Goal: Communication & Community: Share content

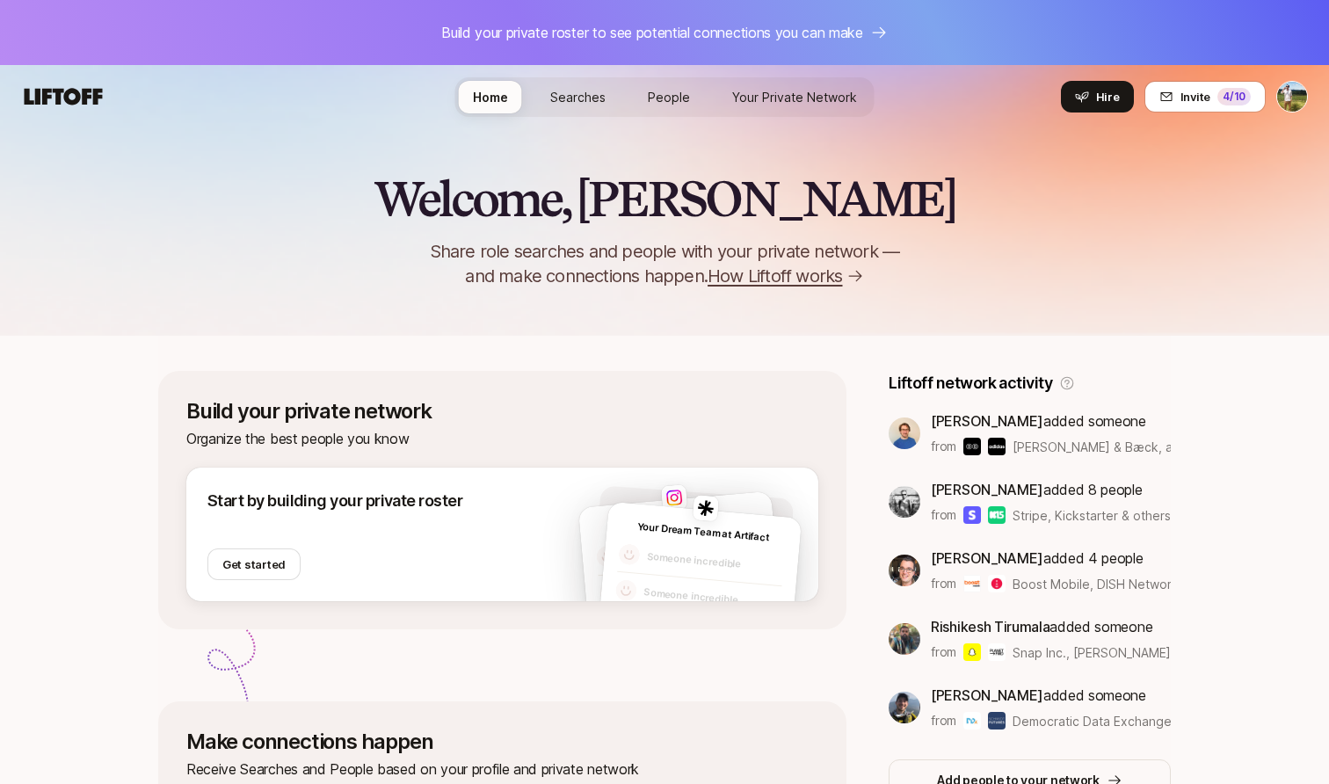
click at [618, 98] on link "Searches" at bounding box center [578, 97] width 84 height 33
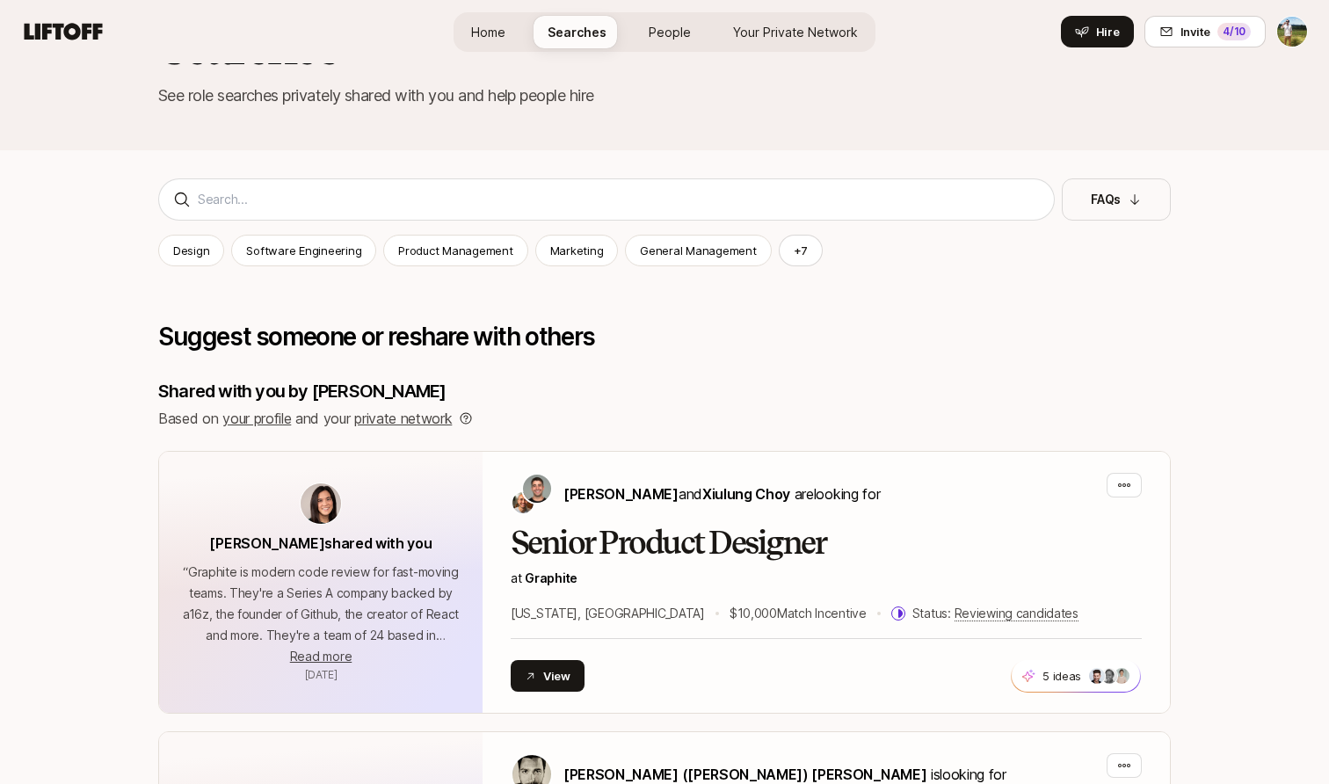
scroll to position [439, 0]
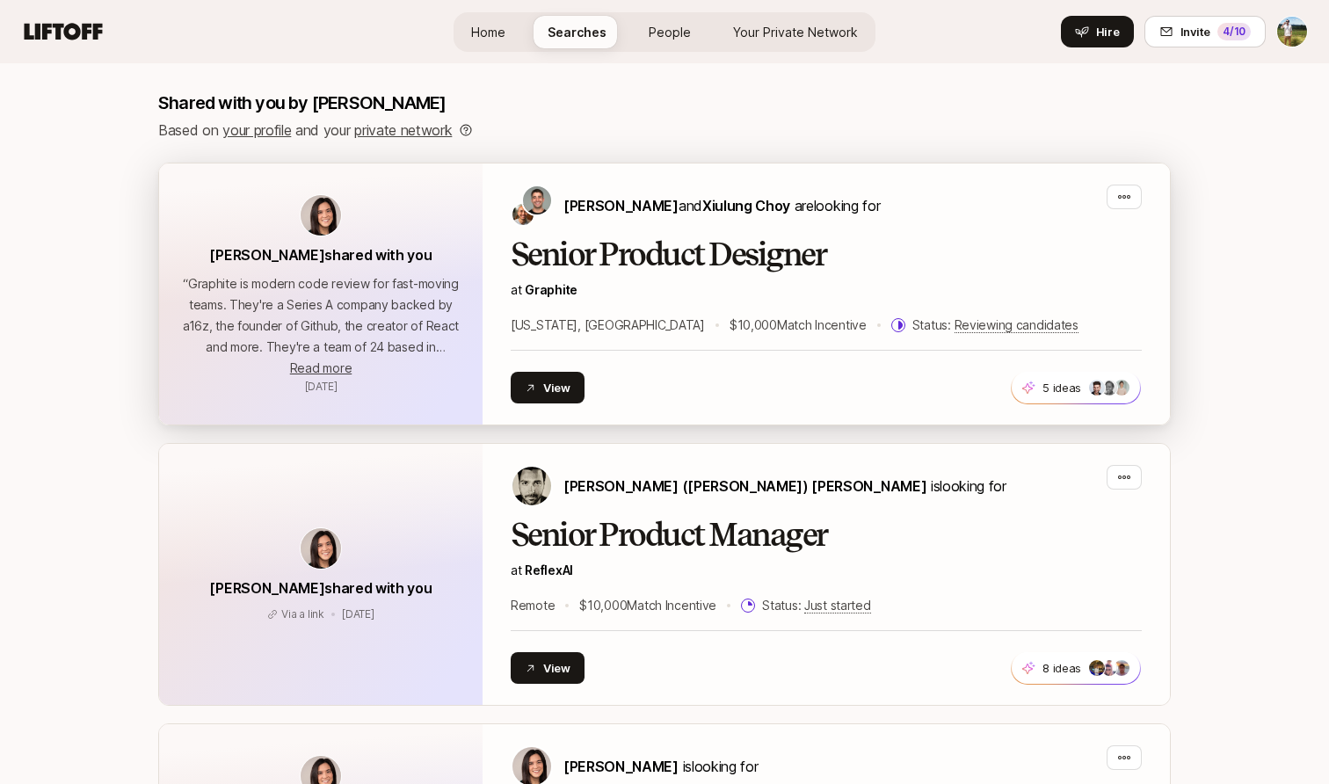
click at [730, 330] on p "$10,000 Match Incentive" at bounding box center [798, 325] width 137 height 21
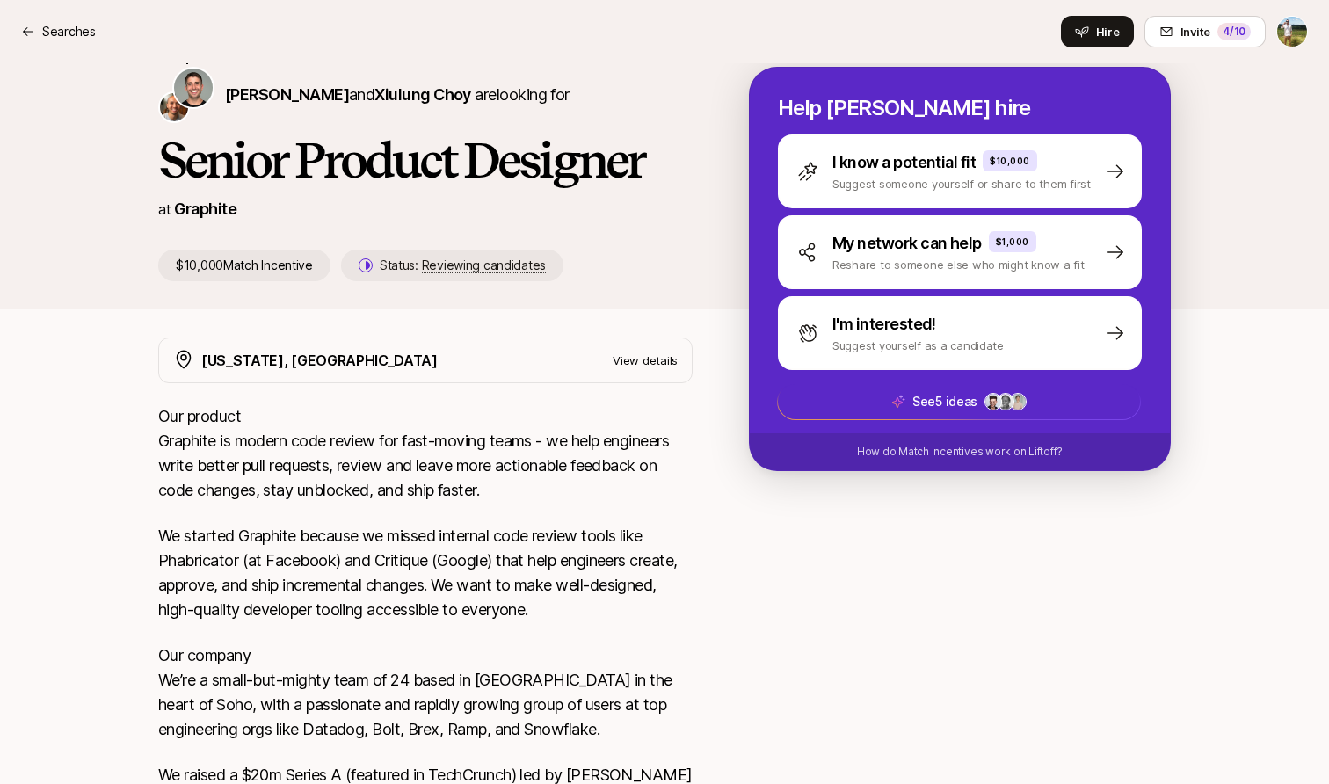
scroll to position [334, 0]
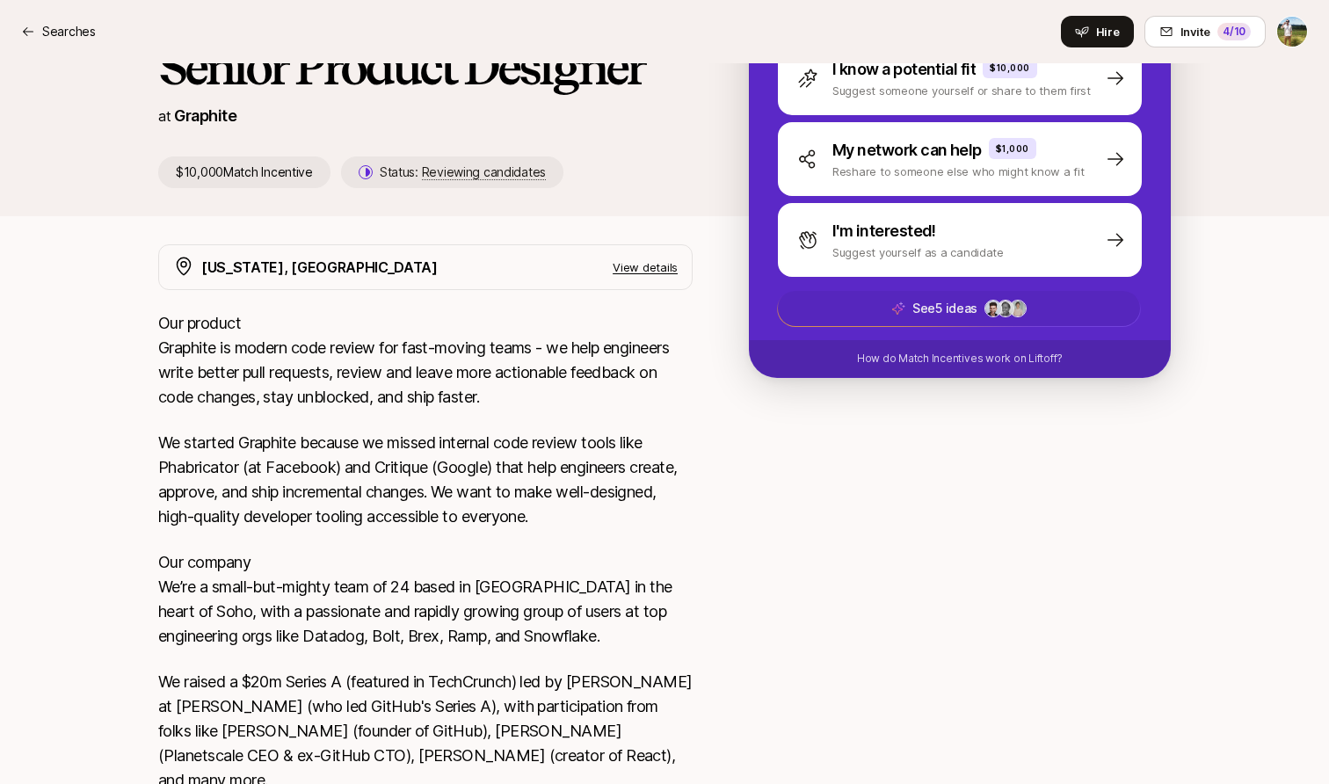
click at [943, 321] on span "See 5 ideas +2" at bounding box center [959, 308] width 362 height 35
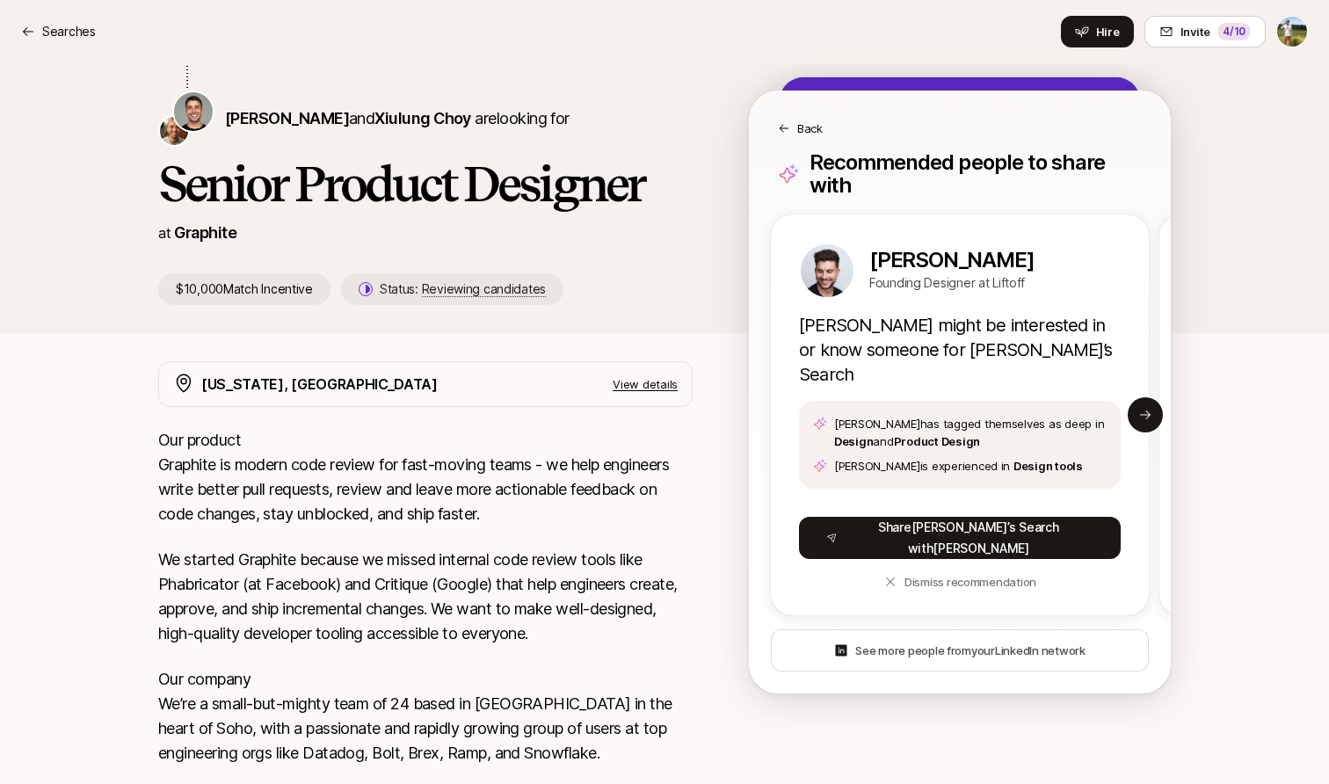
click at [800, 125] on p "Back" at bounding box center [809, 129] width 25 height 18
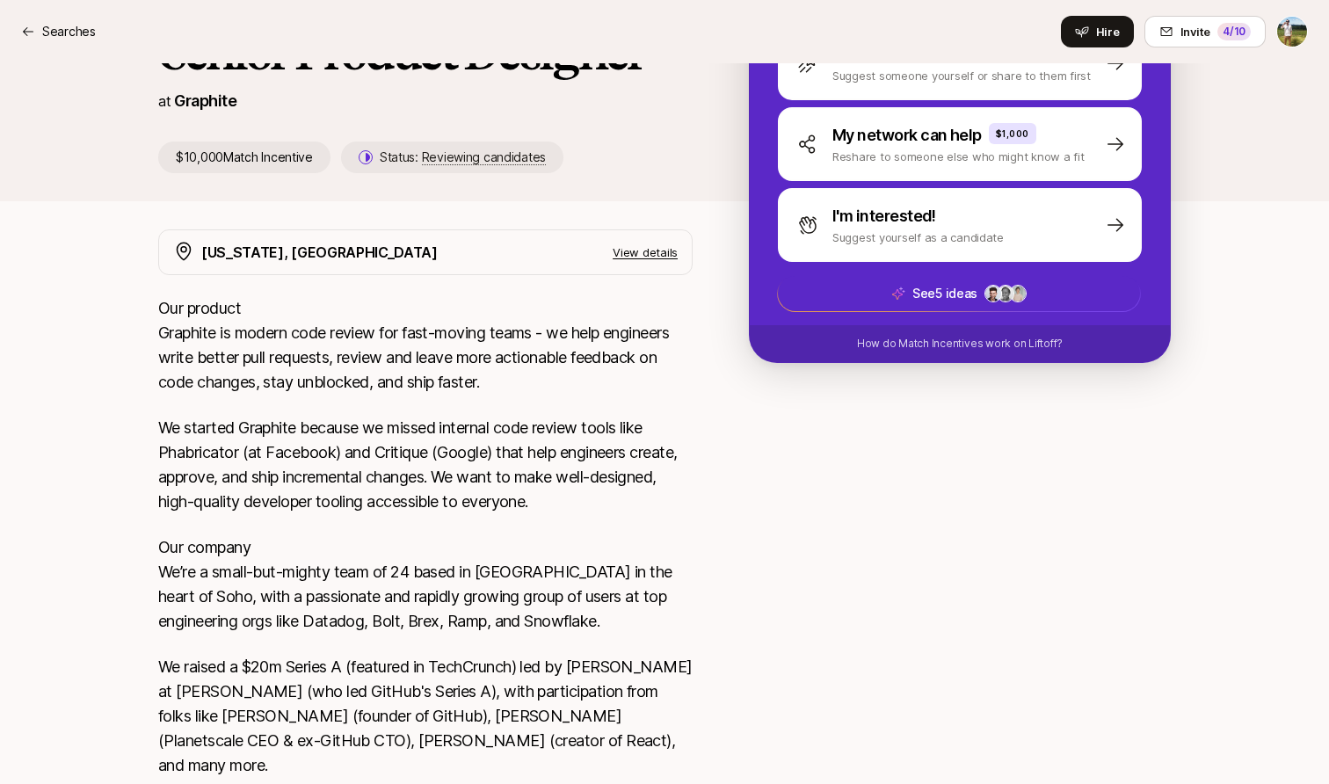
scroll to position [349, 0]
click at [949, 299] on p "See 5 ideas" at bounding box center [945, 293] width 65 height 21
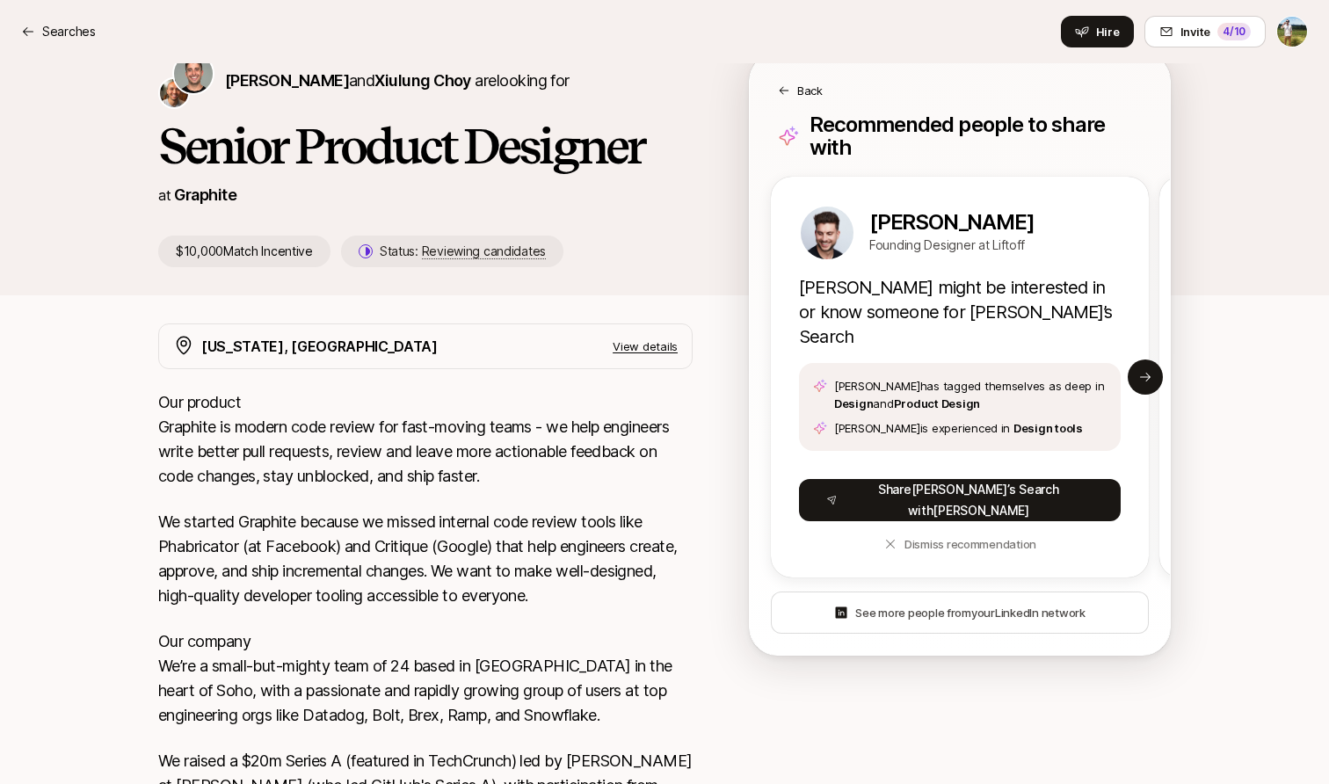
scroll to position [204, 0]
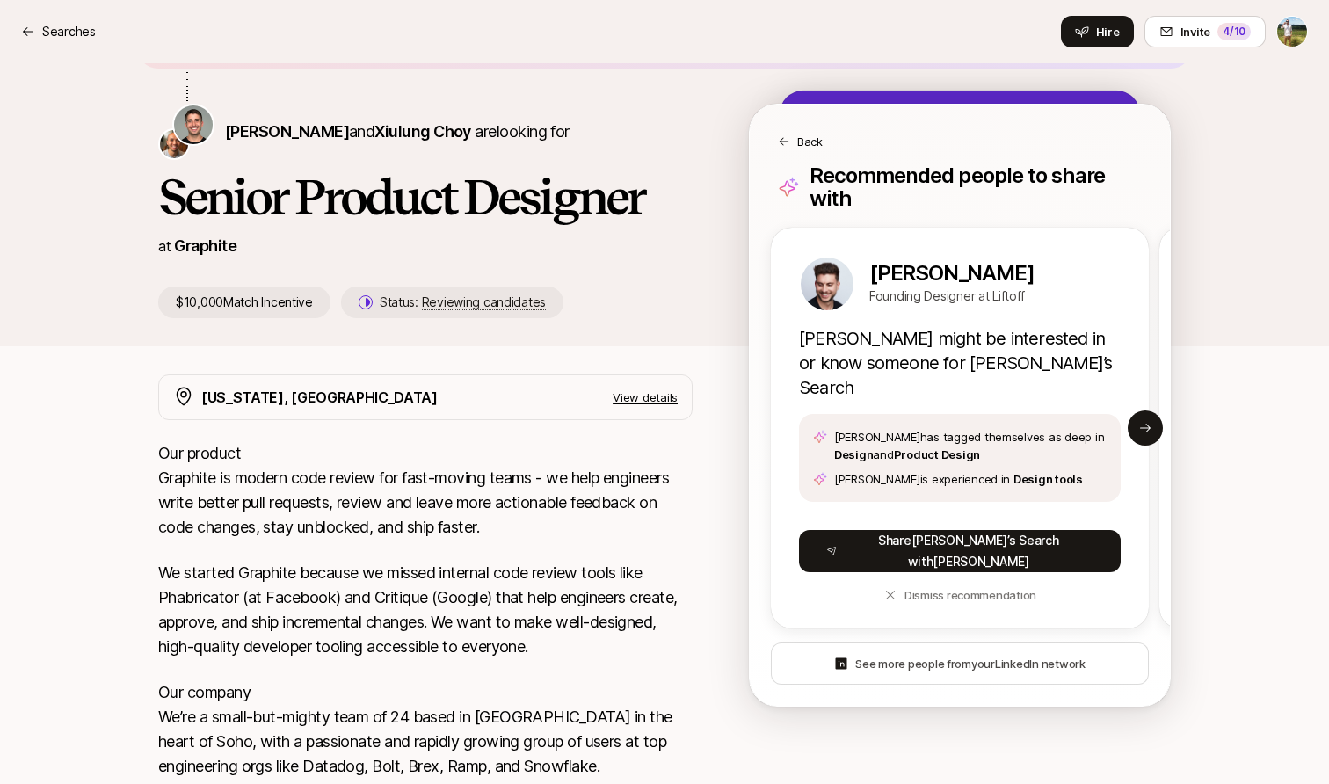
click at [798, 142] on p "Back" at bounding box center [809, 142] width 25 height 18
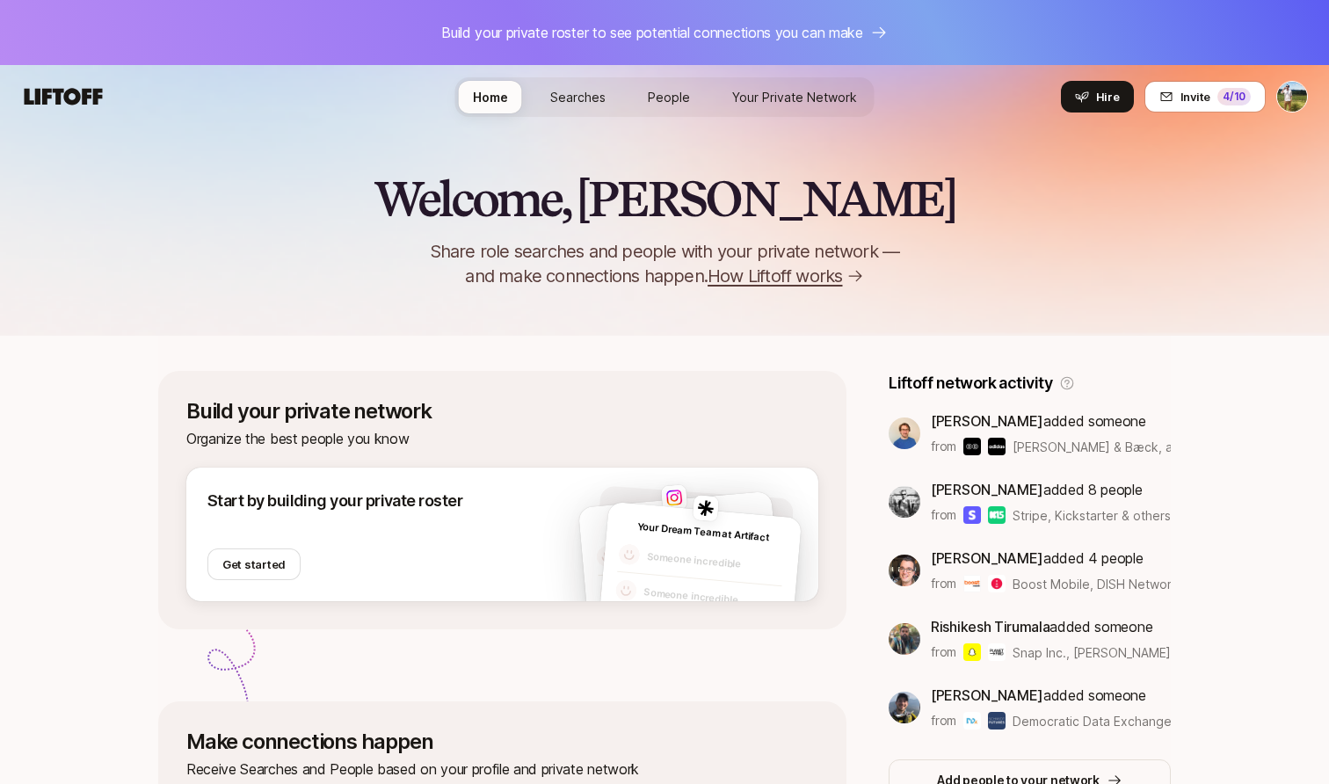
click at [568, 106] on link "Searches" at bounding box center [578, 97] width 84 height 33
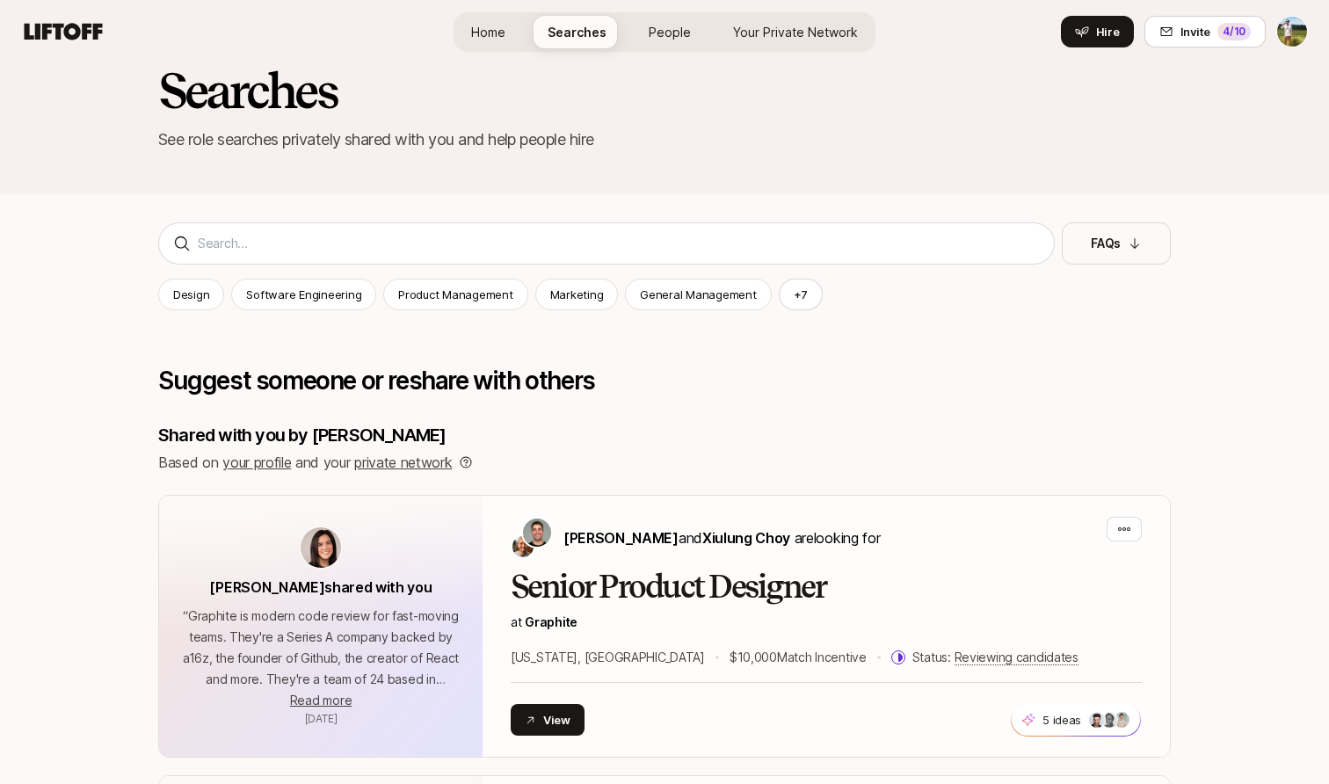
scroll to position [51, 0]
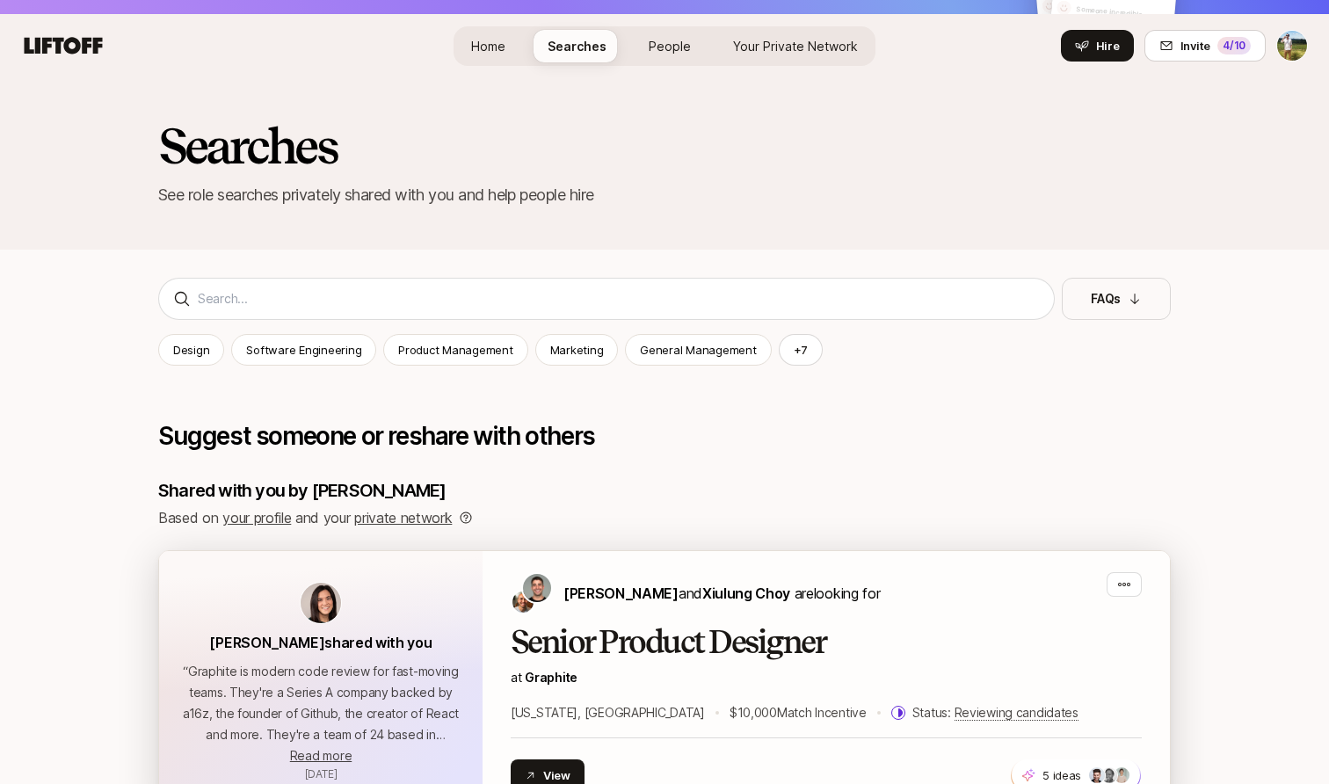
click at [983, 642] on h2 "Senior Product Designer" at bounding box center [826, 642] width 631 height 35
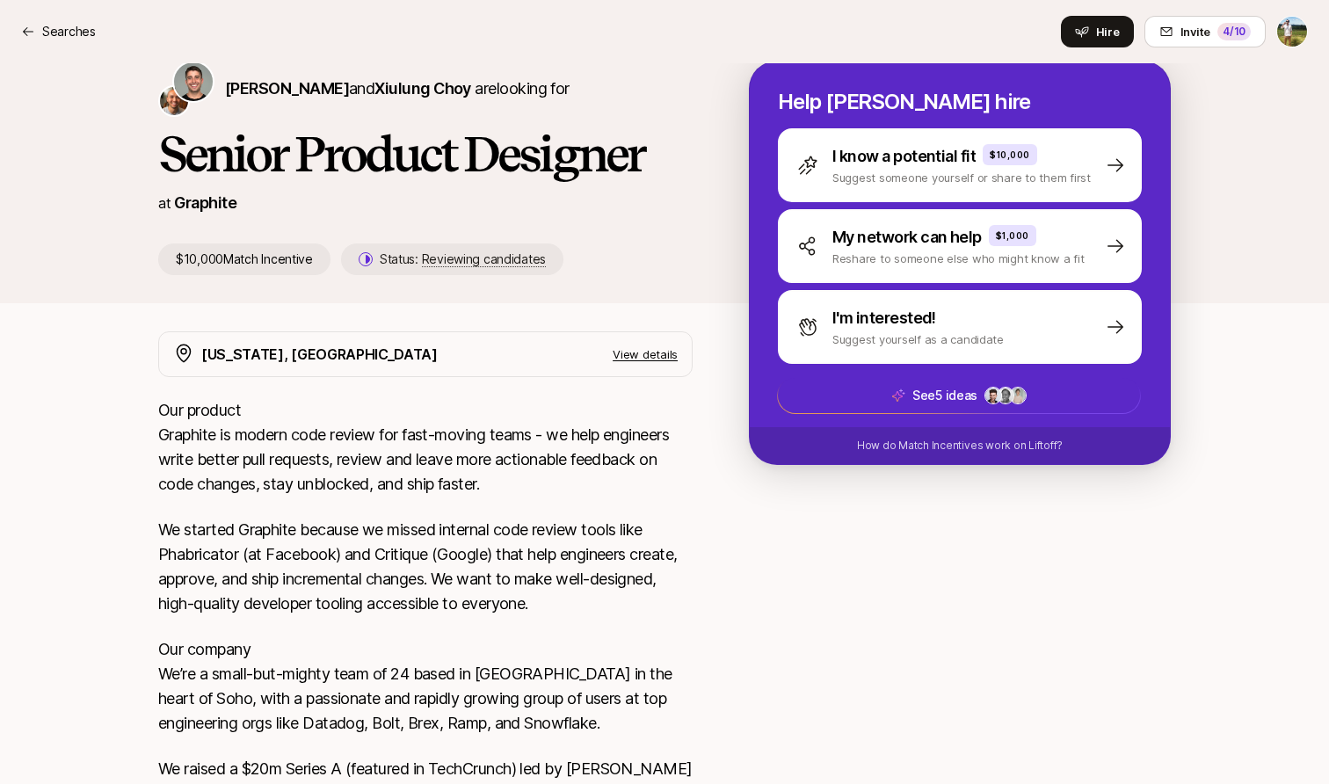
scroll to position [257, 0]
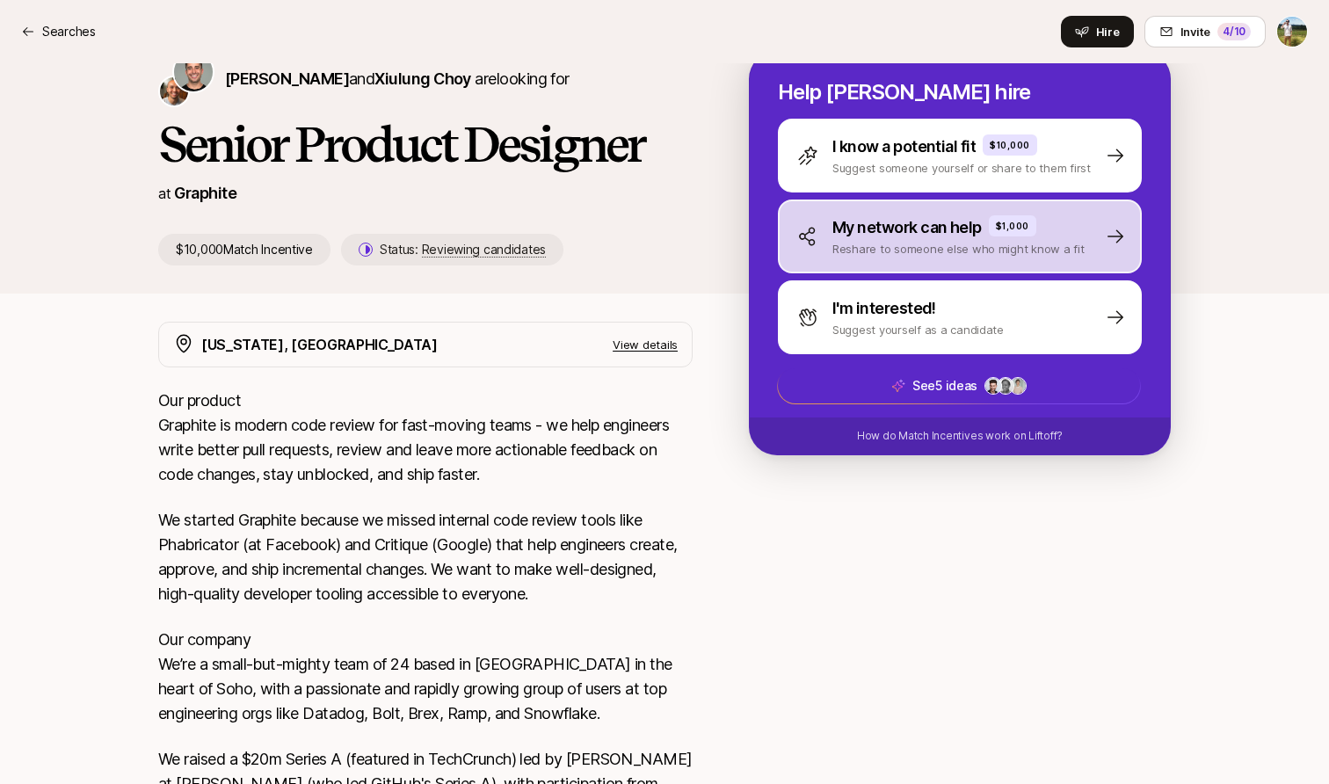
click at [930, 257] on p "Reshare to someone else who might know a fit" at bounding box center [959, 249] width 252 height 18
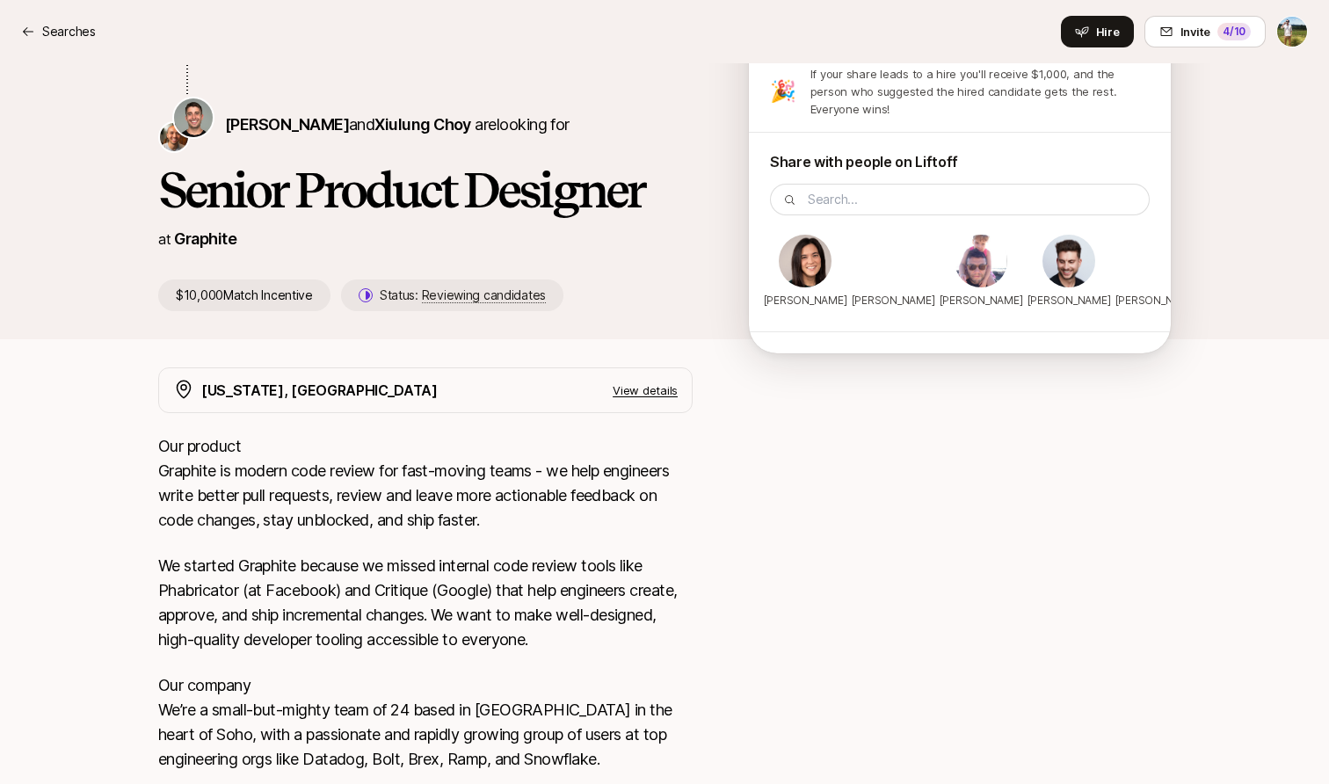
scroll to position [0, 0]
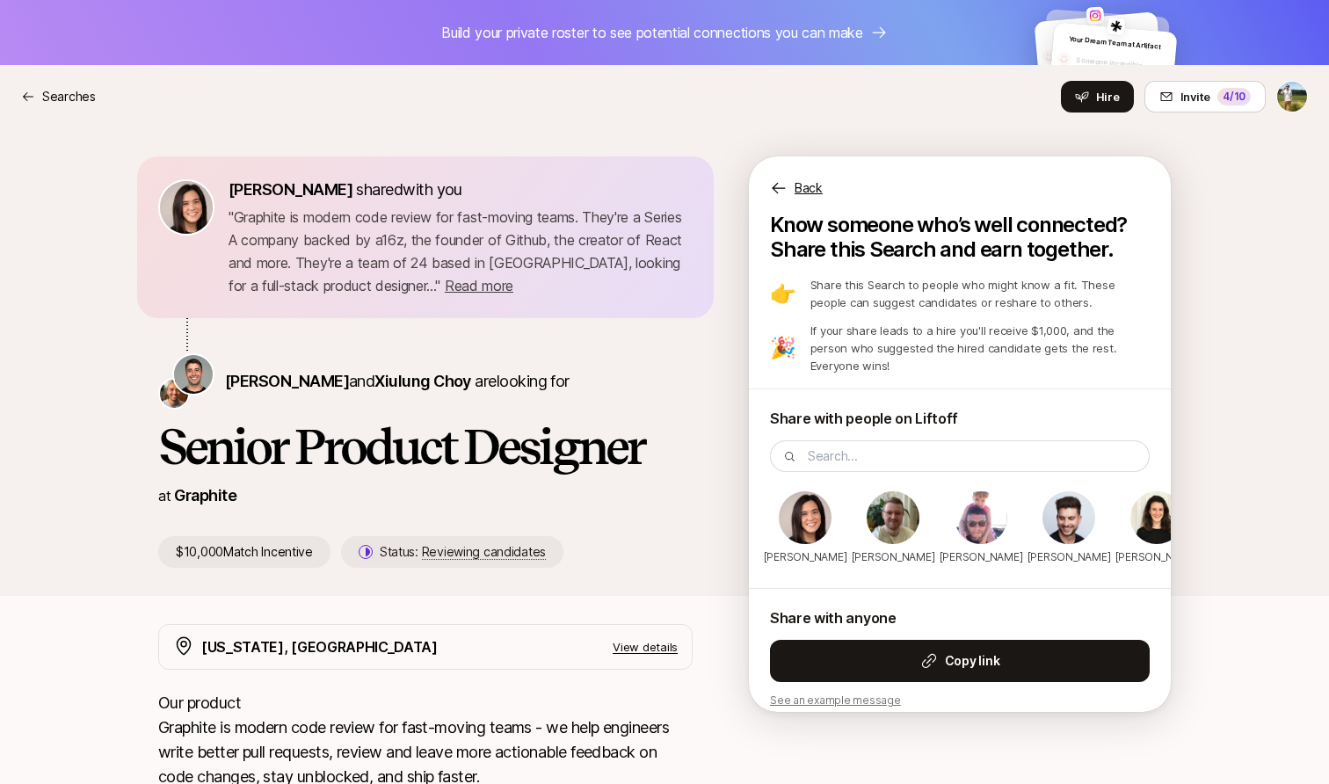
click at [811, 184] on p "Back" at bounding box center [809, 188] width 28 height 21
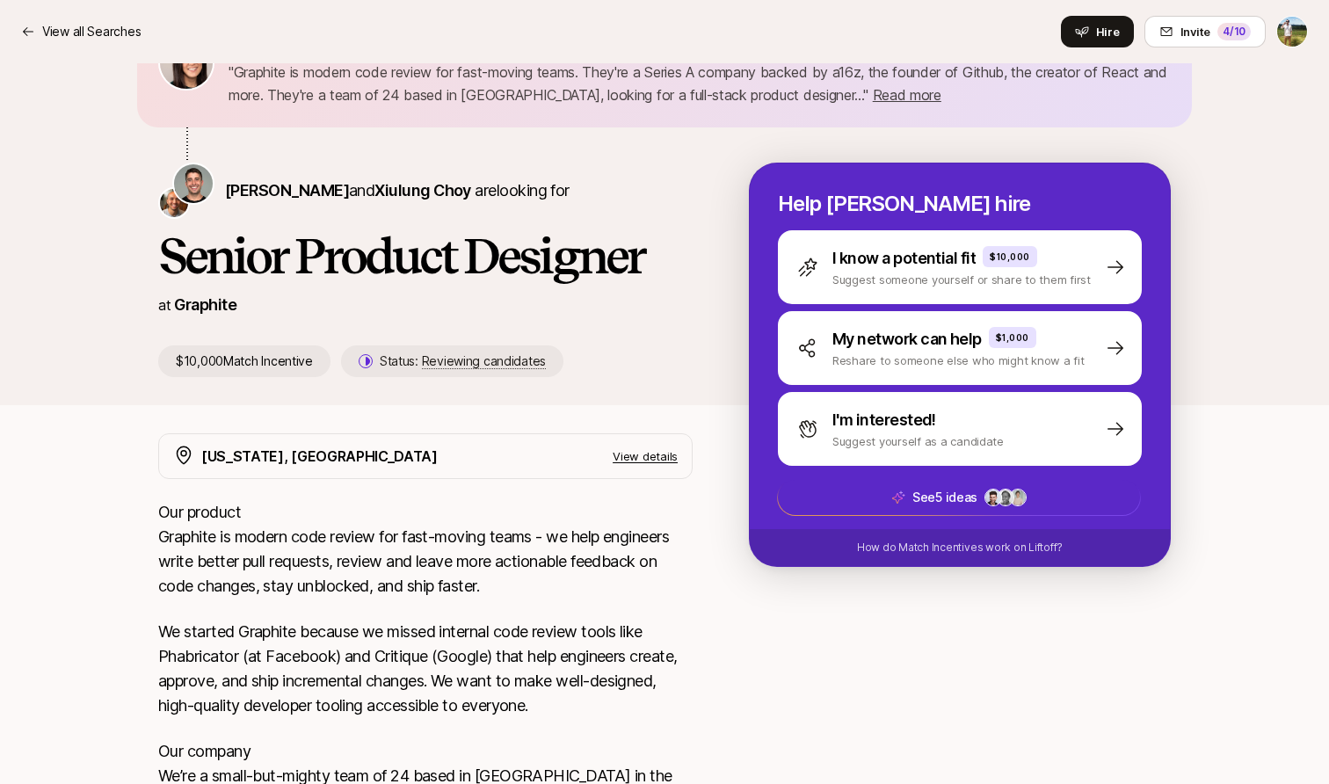
scroll to position [195, 0]
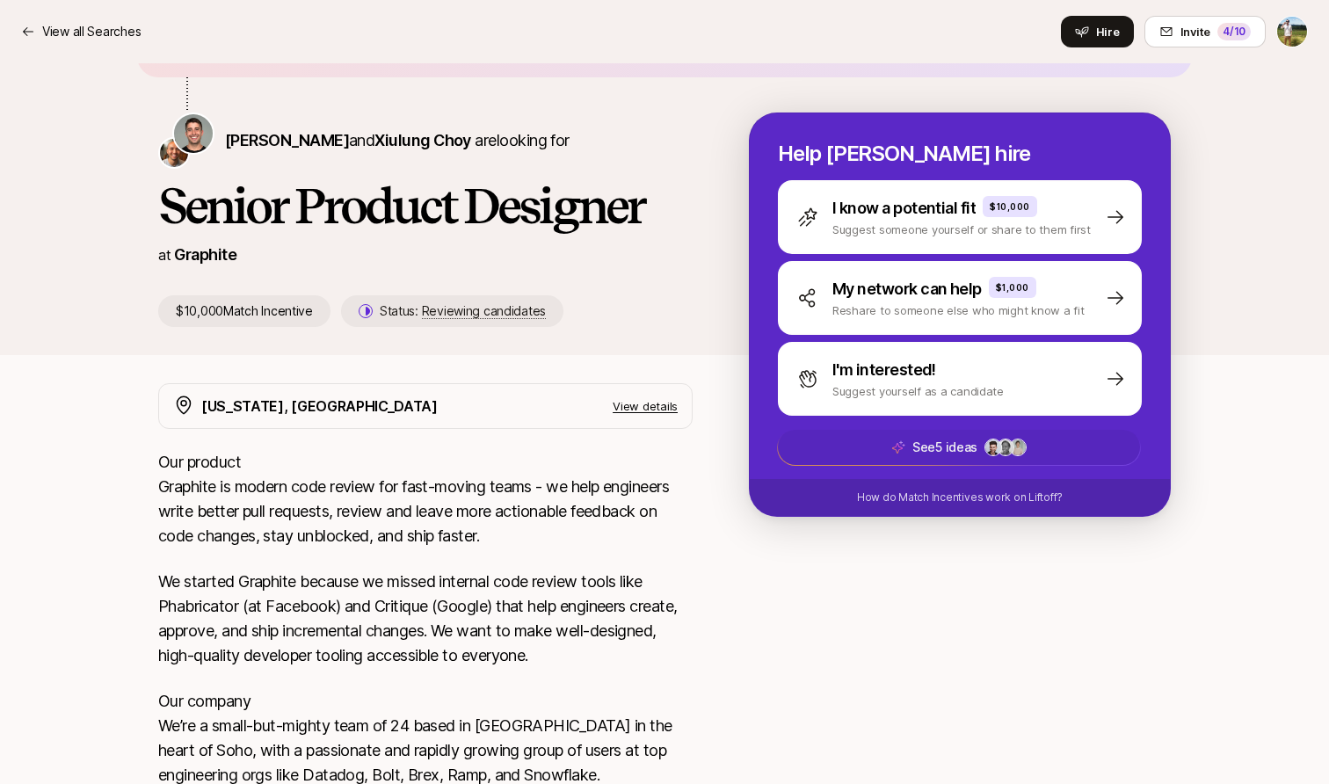
click at [908, 450] on span "See 5 ideas +2" at bounding box center [959, 447] width 362 height 35
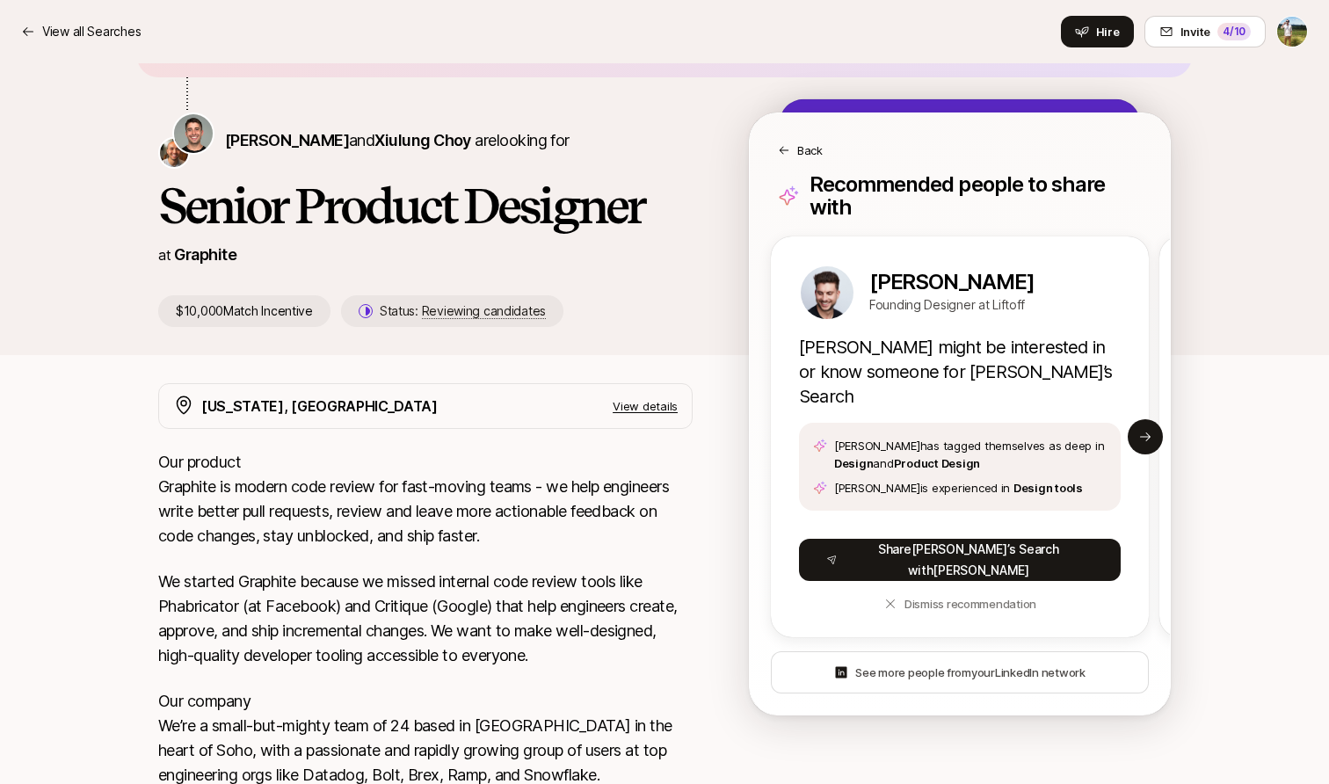
click at [795, 153] on div "Back" at bounding box center [960, 151] width 364 height 18
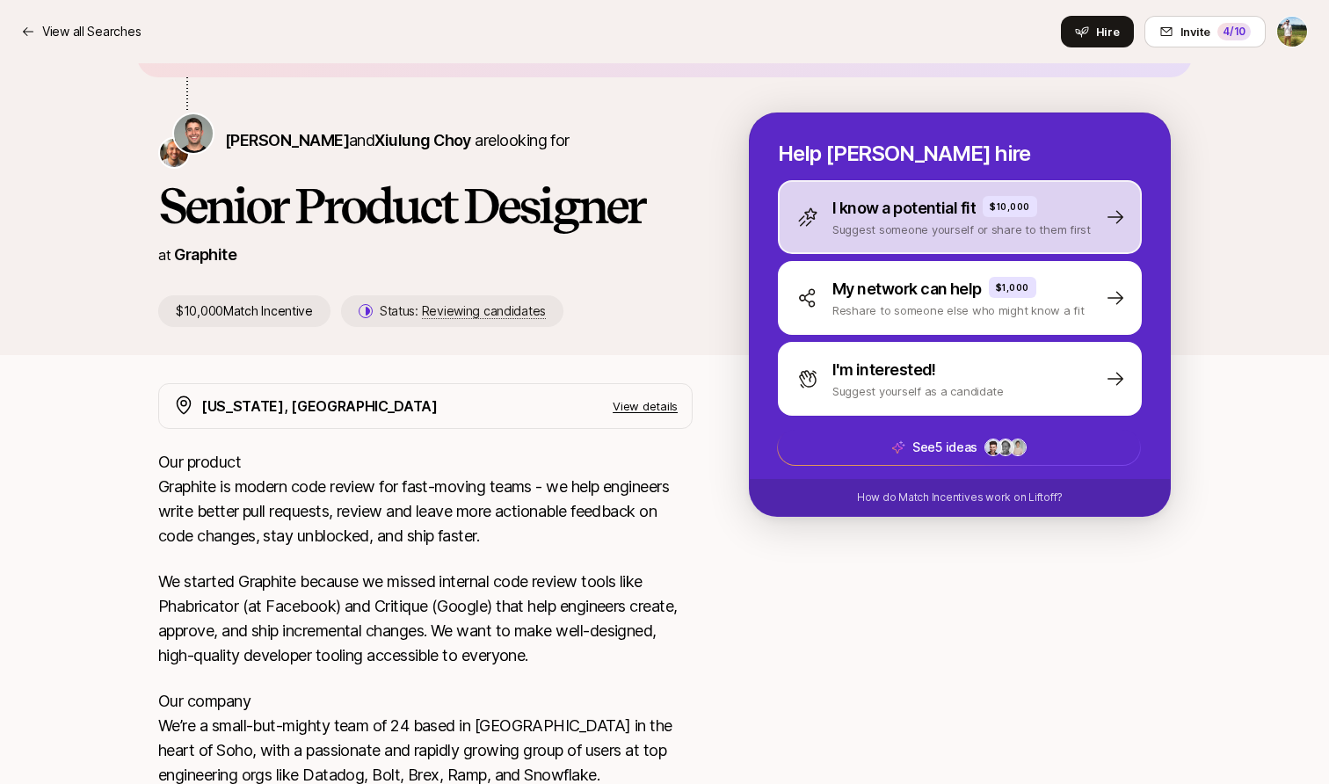
click at [906, 224] on p "Suggest someone yourself or share to them first" at bounding box center [962, 230] width 258 height 18
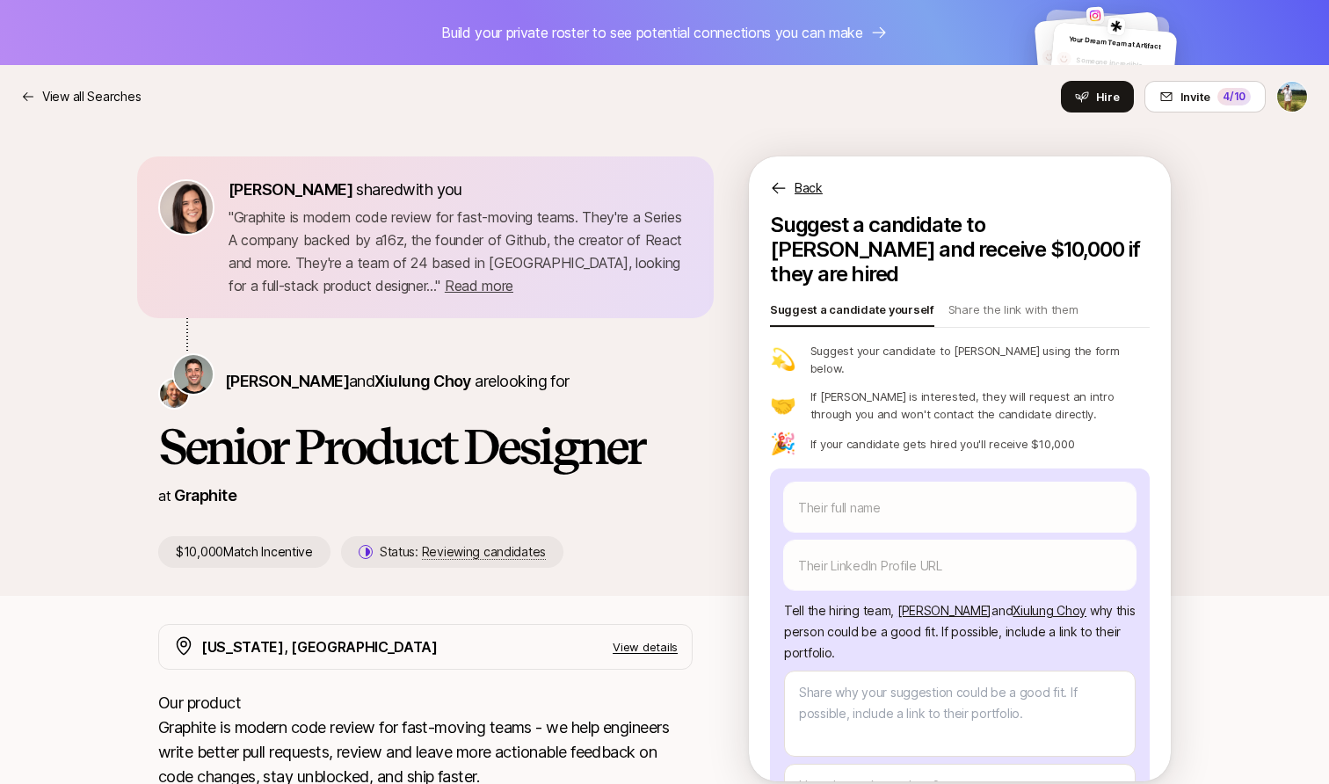
click at [808, 194] on p "Back" at bounding box center [809, 188] width 28 height 21
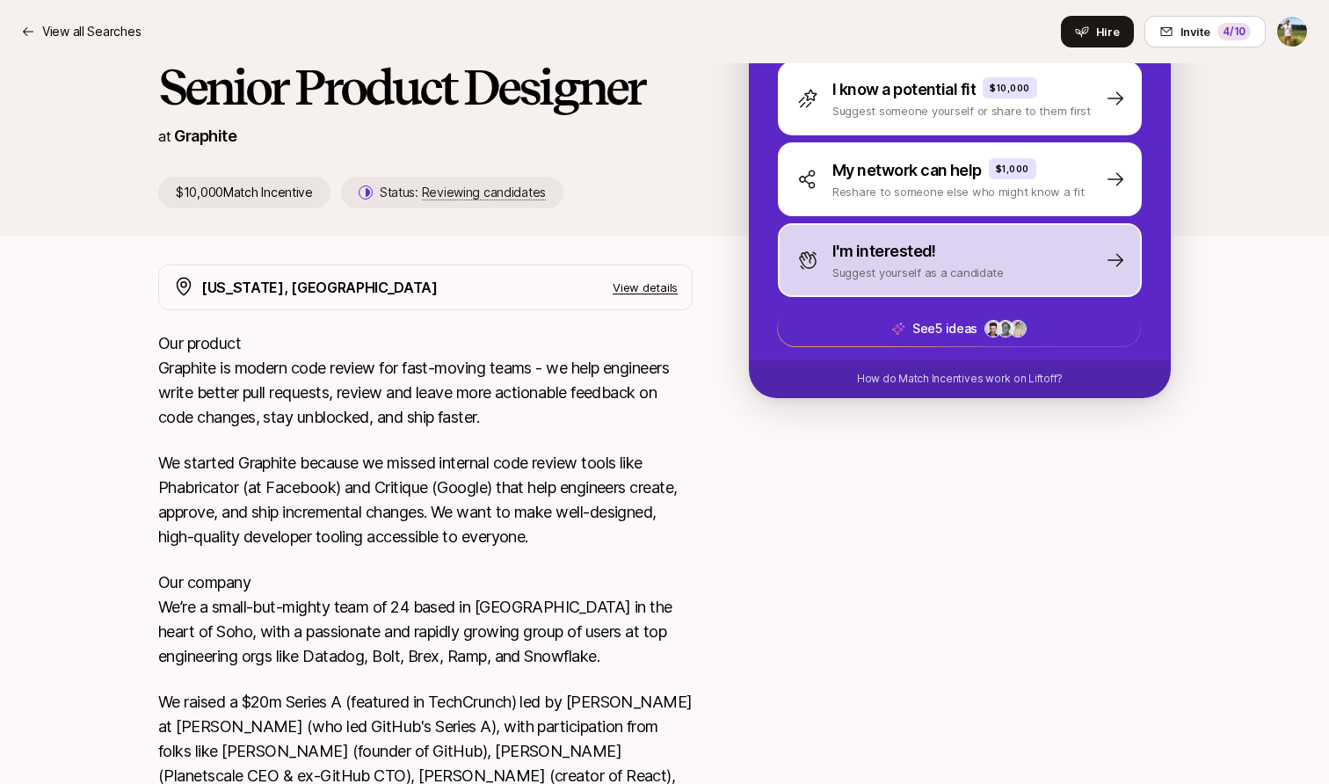
scroll to position [316, 0]
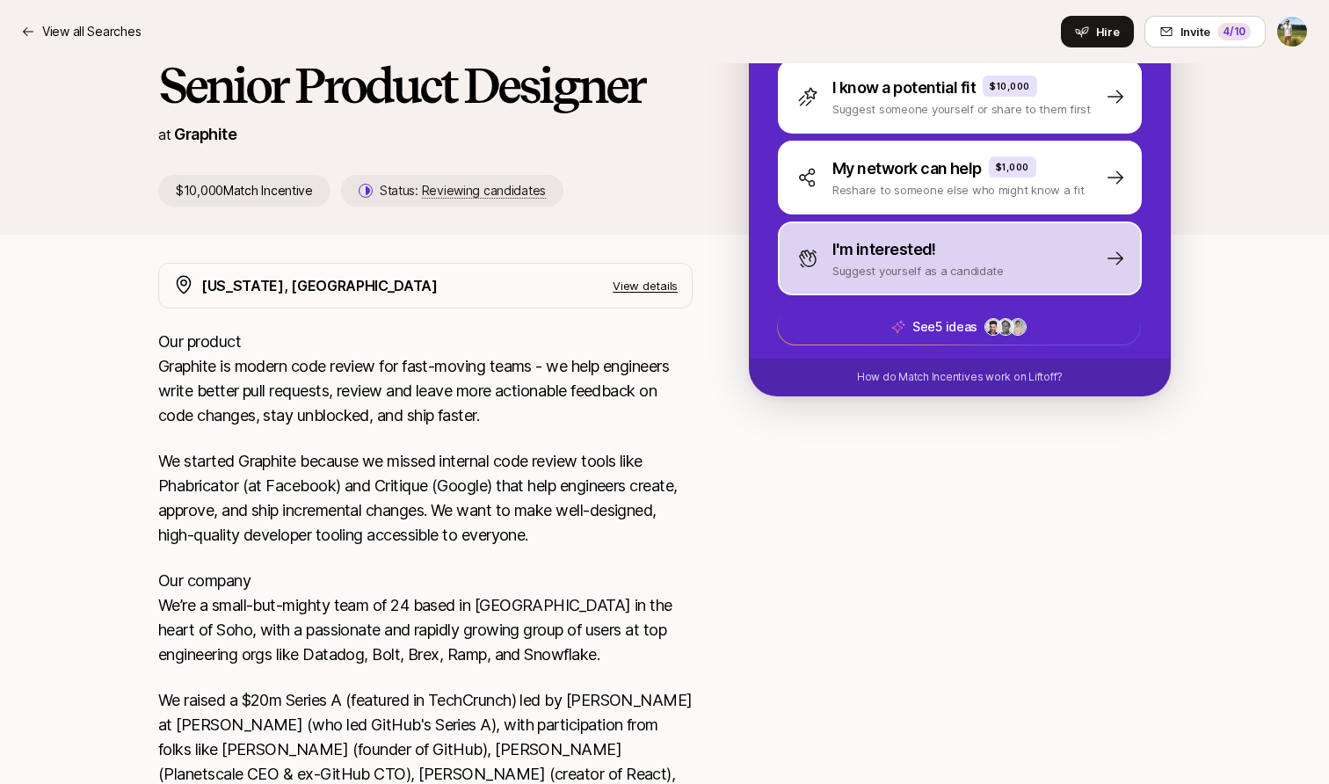
click at [879, 268] on p "Suggest yourself as a candidate" at bounding box center [918, 271] width 171 height 18
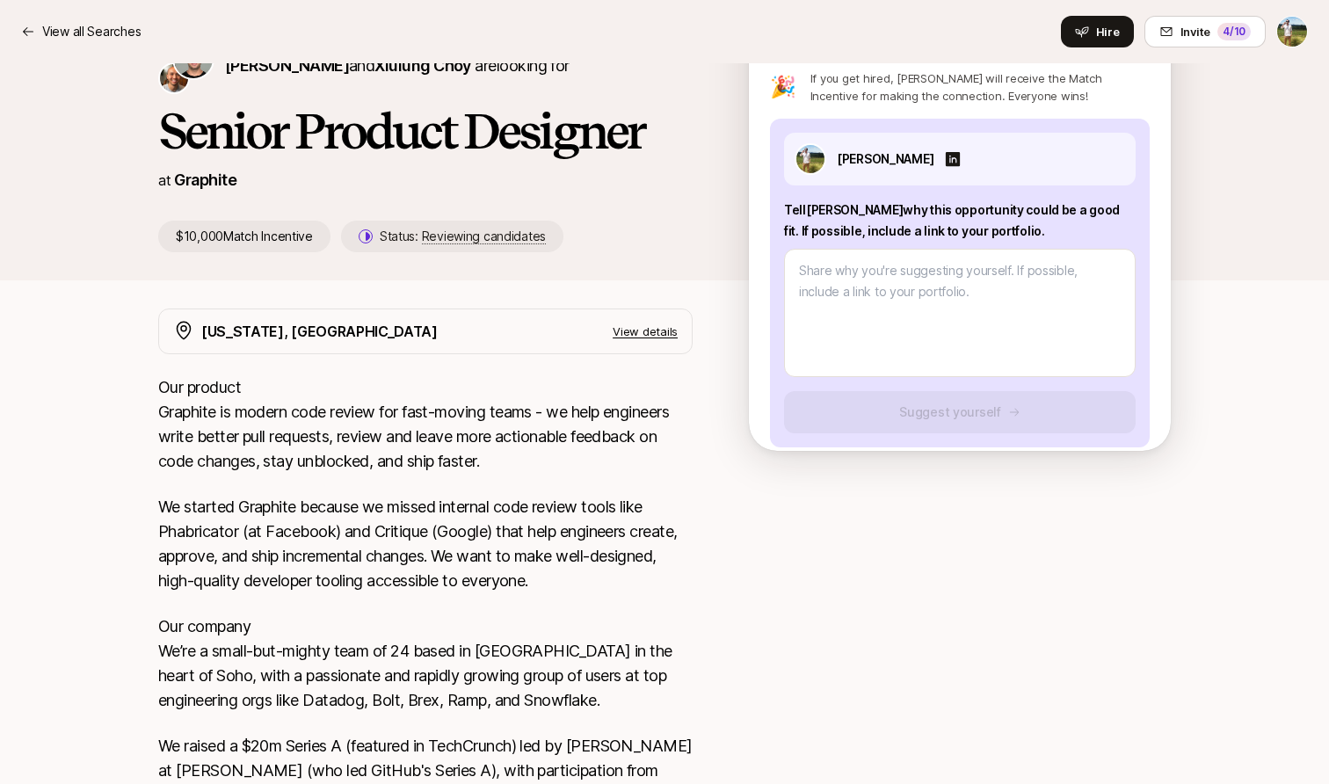
type textarea "x"
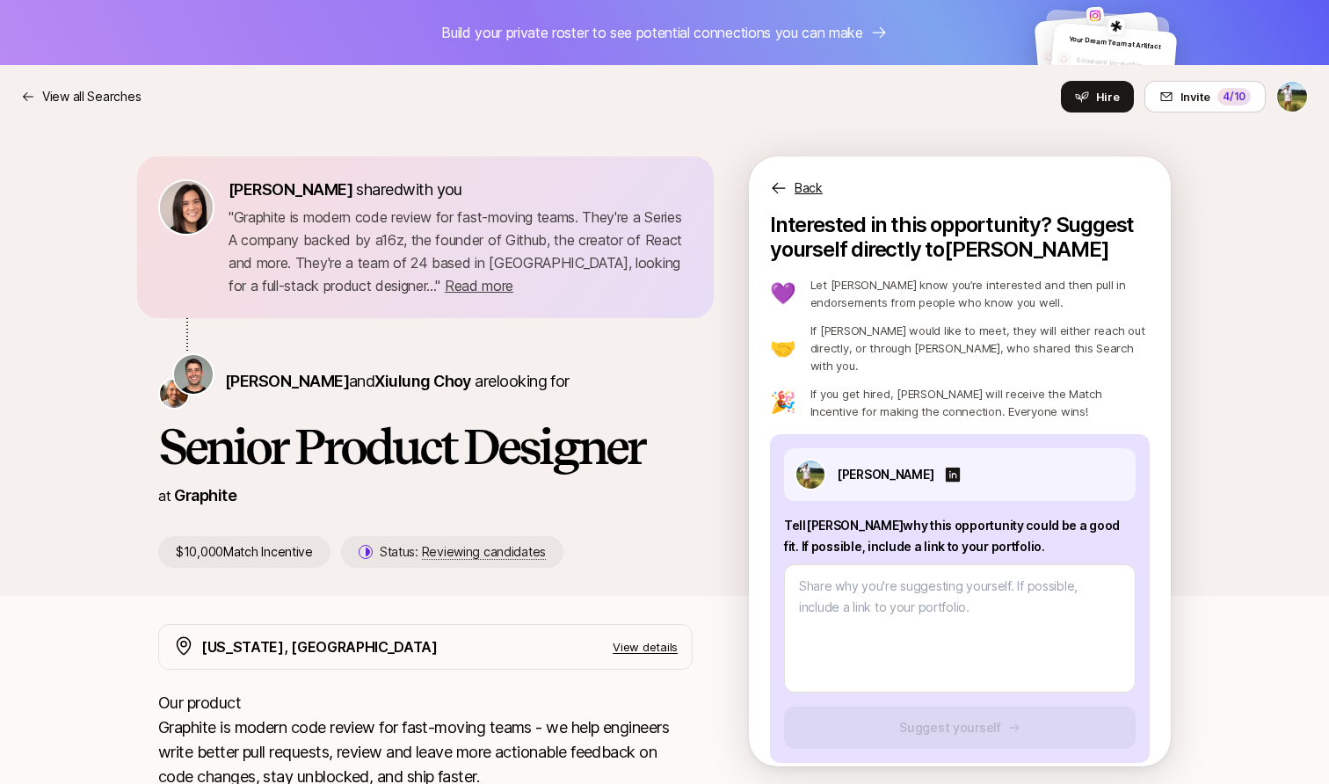
click at [806, 191] on p "Back" at bounding box center [809, 188] width 28 height 21
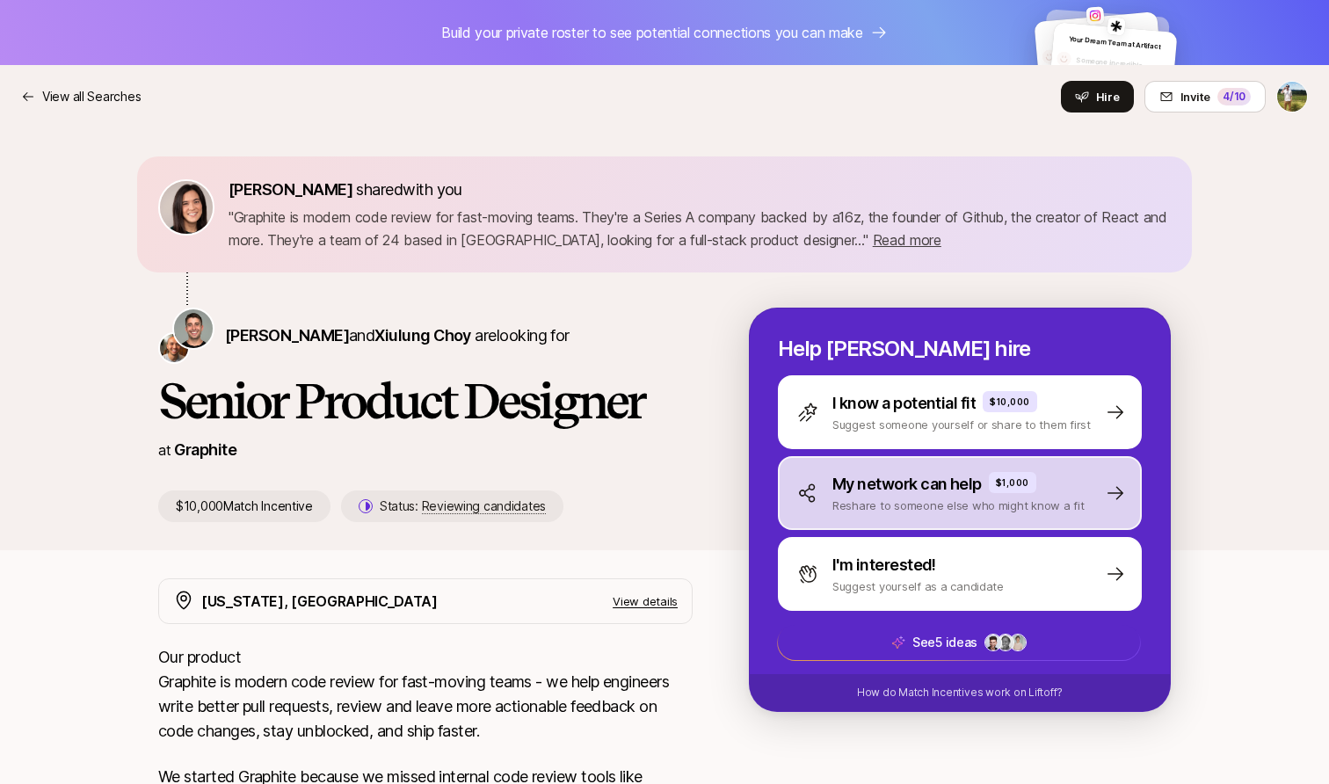
click at [867, 525] on div "My network can help $1,000 Reshare to someone else who might know a fit" at bounding box center [960, 493] width 364 height 74
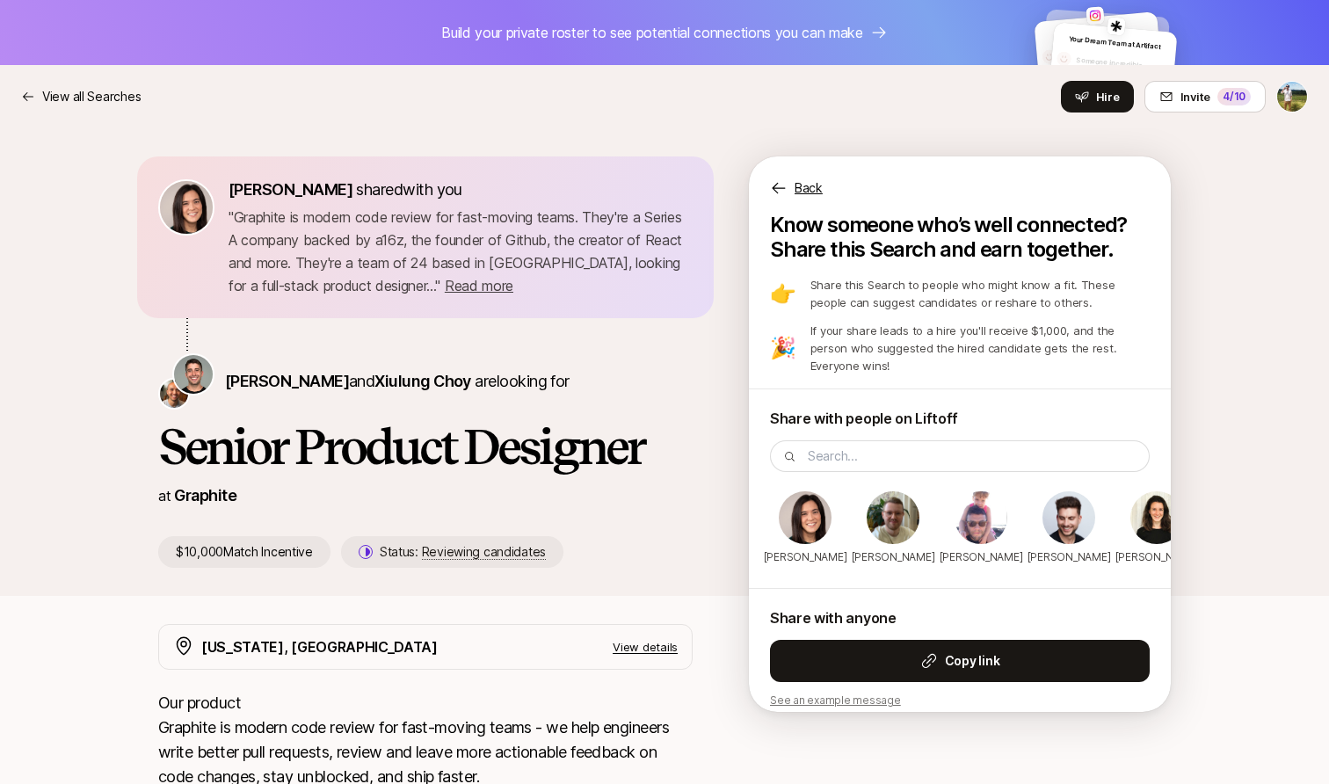
click at [811, 185] on p "Back" at bounding box center [809, 188] width 28 height 21
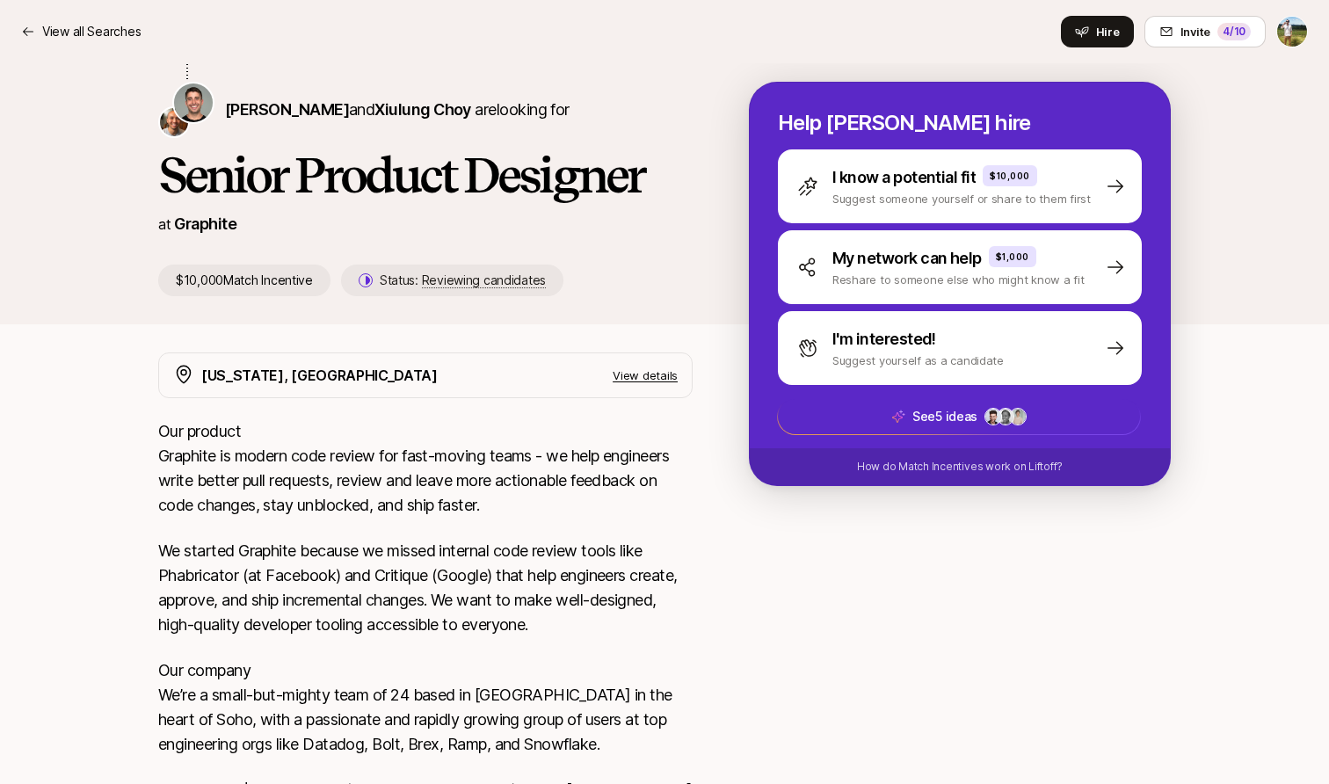
scroll to position [229, 0]
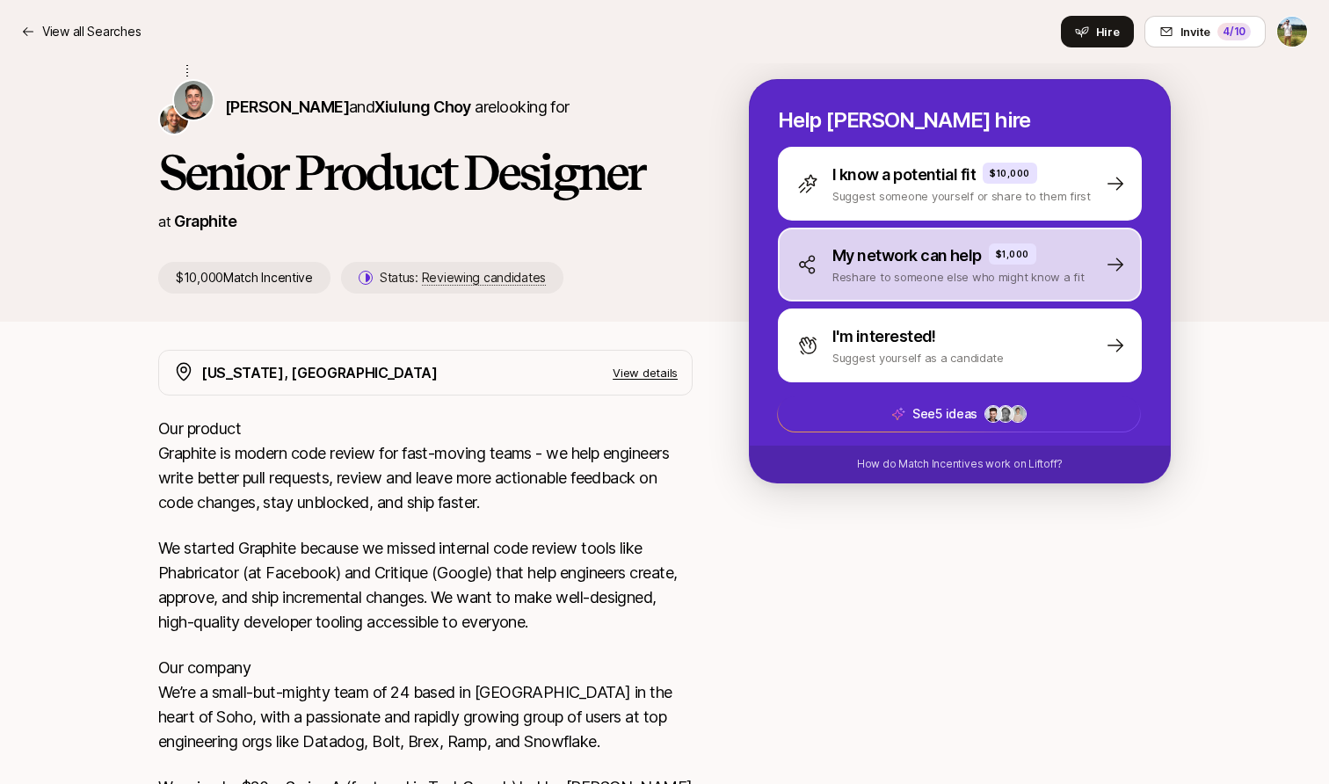
click at [867, 281] on p "Reshare to someone else who might know a fit" at bounding box center [959, 277] width 252 height 18
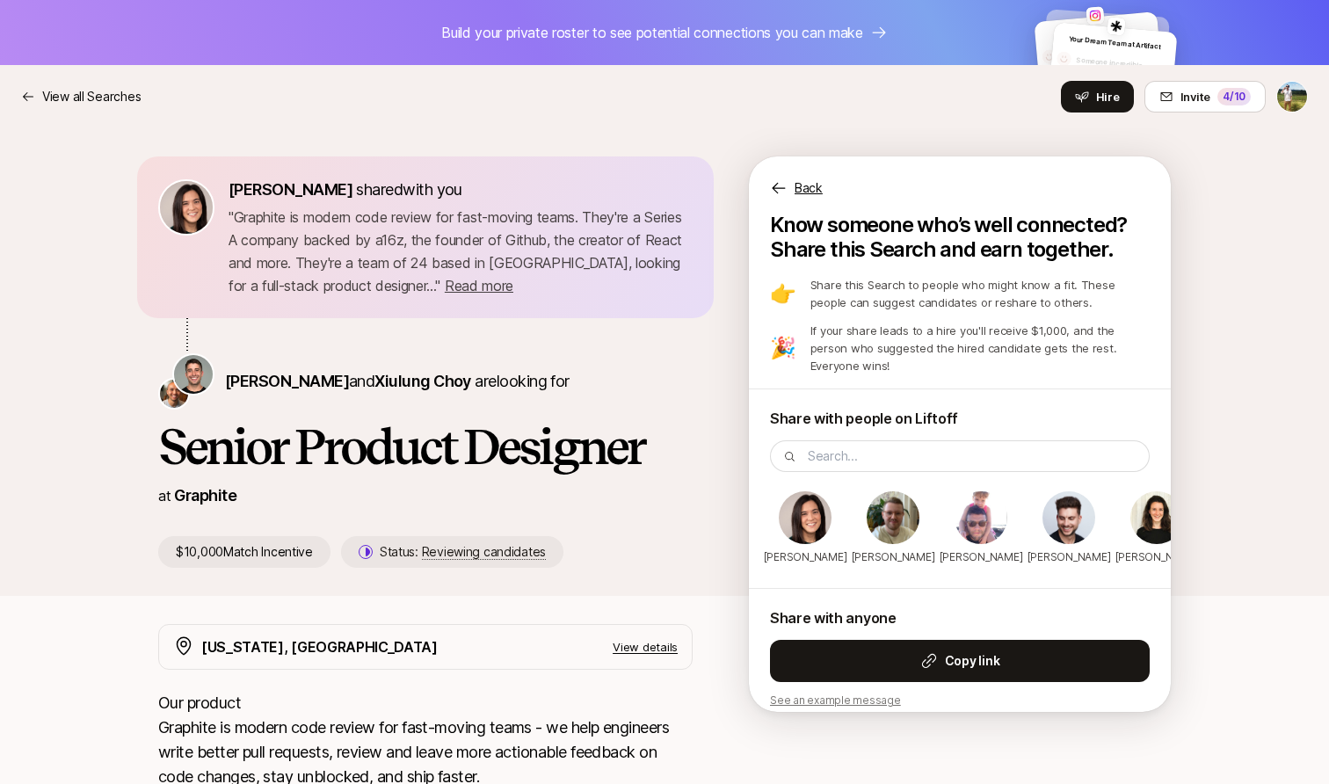
click at [801, 177] on div "Back" at bounding box center [960, 177] width 422 height 42
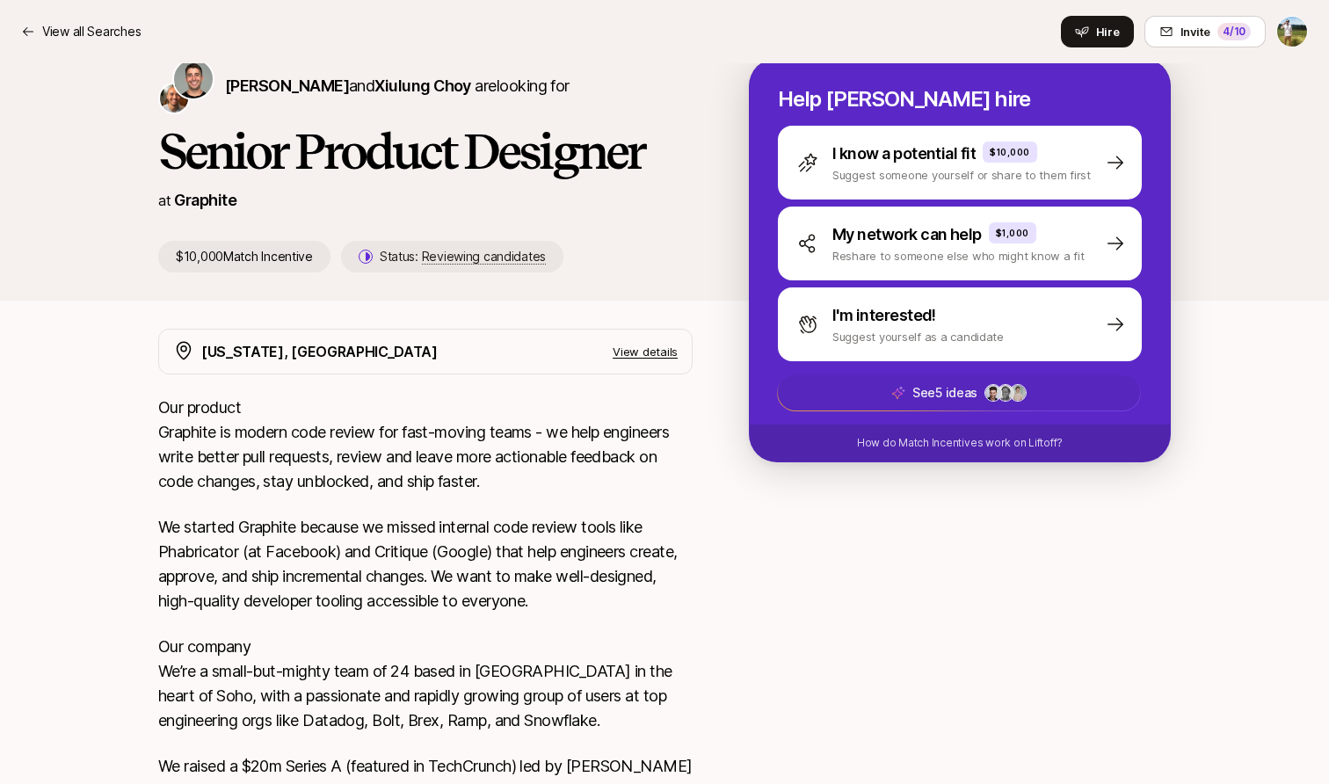
scroll to position [248, 0]
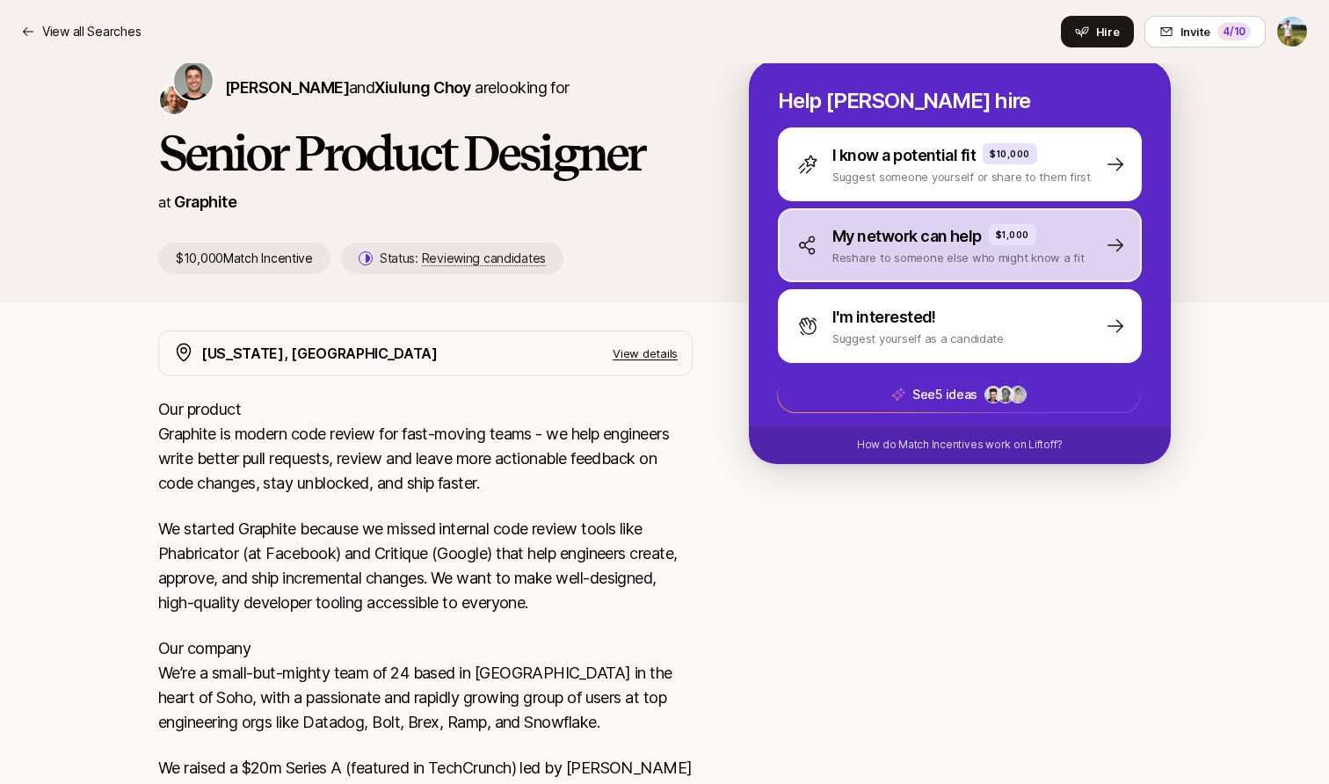
click at [892, 244] on p "My network can help" at bounding box center [907, 236] width 149 height 25
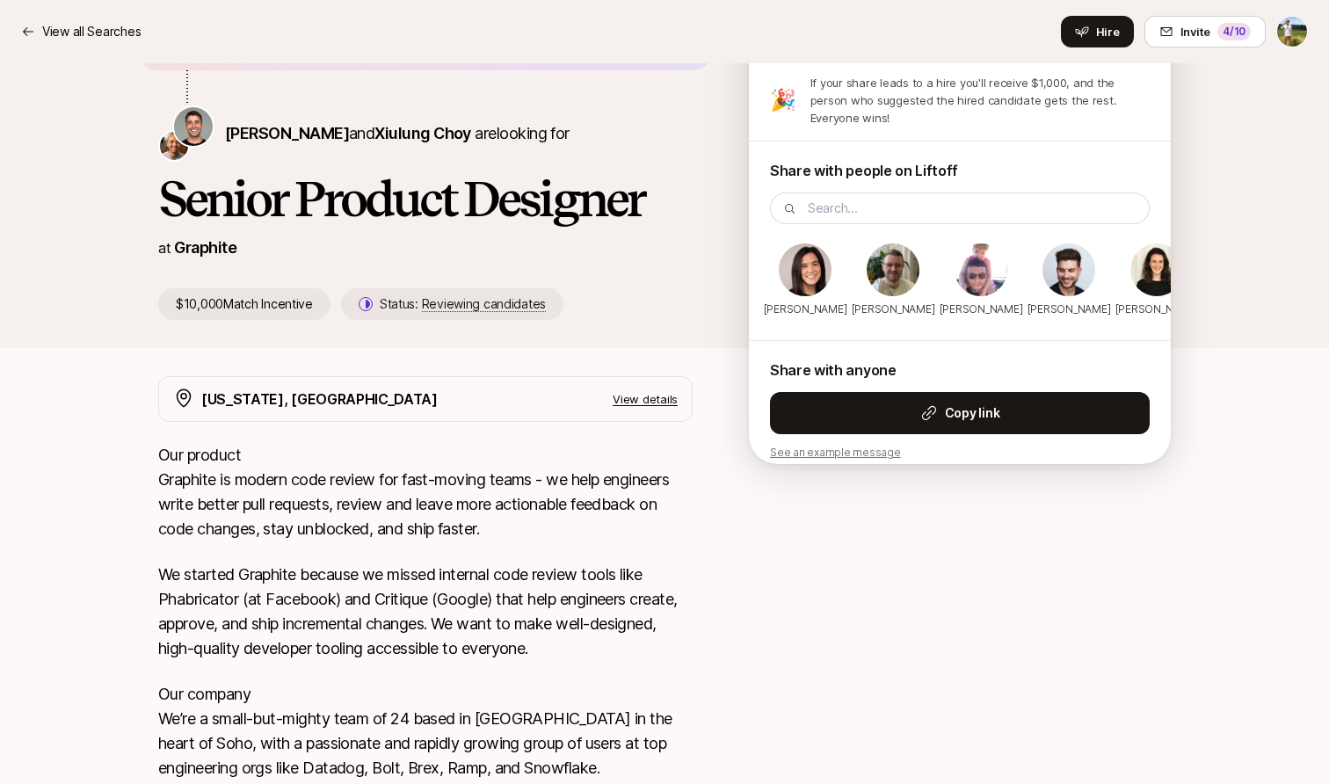
scroll to position [0, 0]
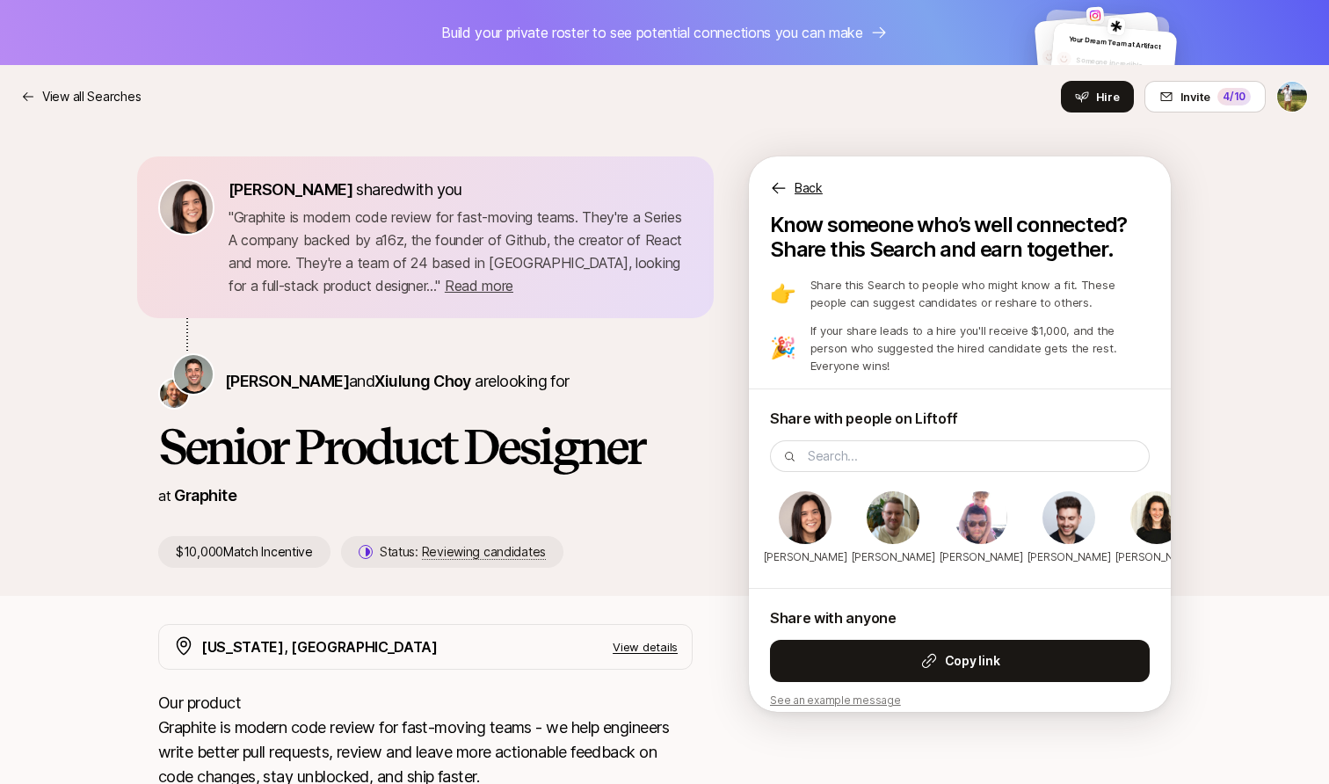
click at [817, 183] on p "Back" at bounding box center [809, 188] width 28 height 21
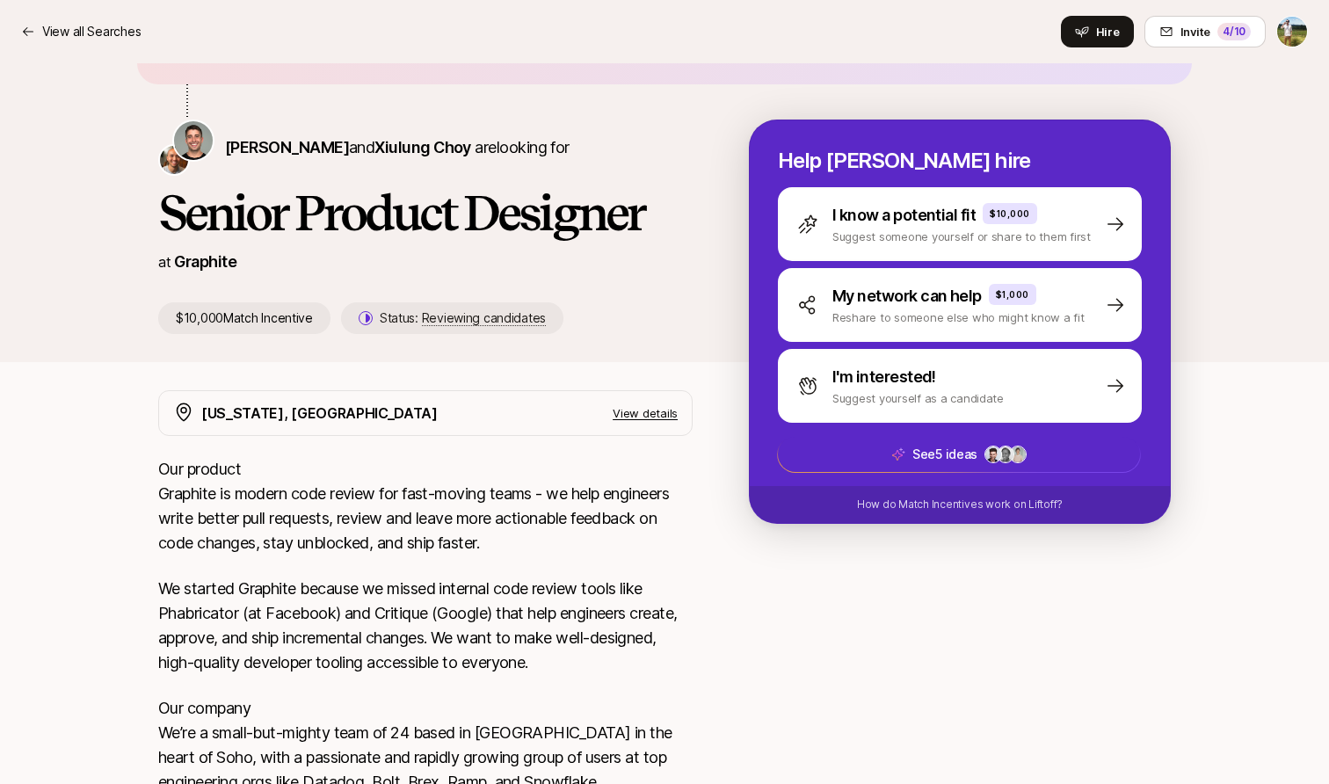
scroll to position [206, 0]
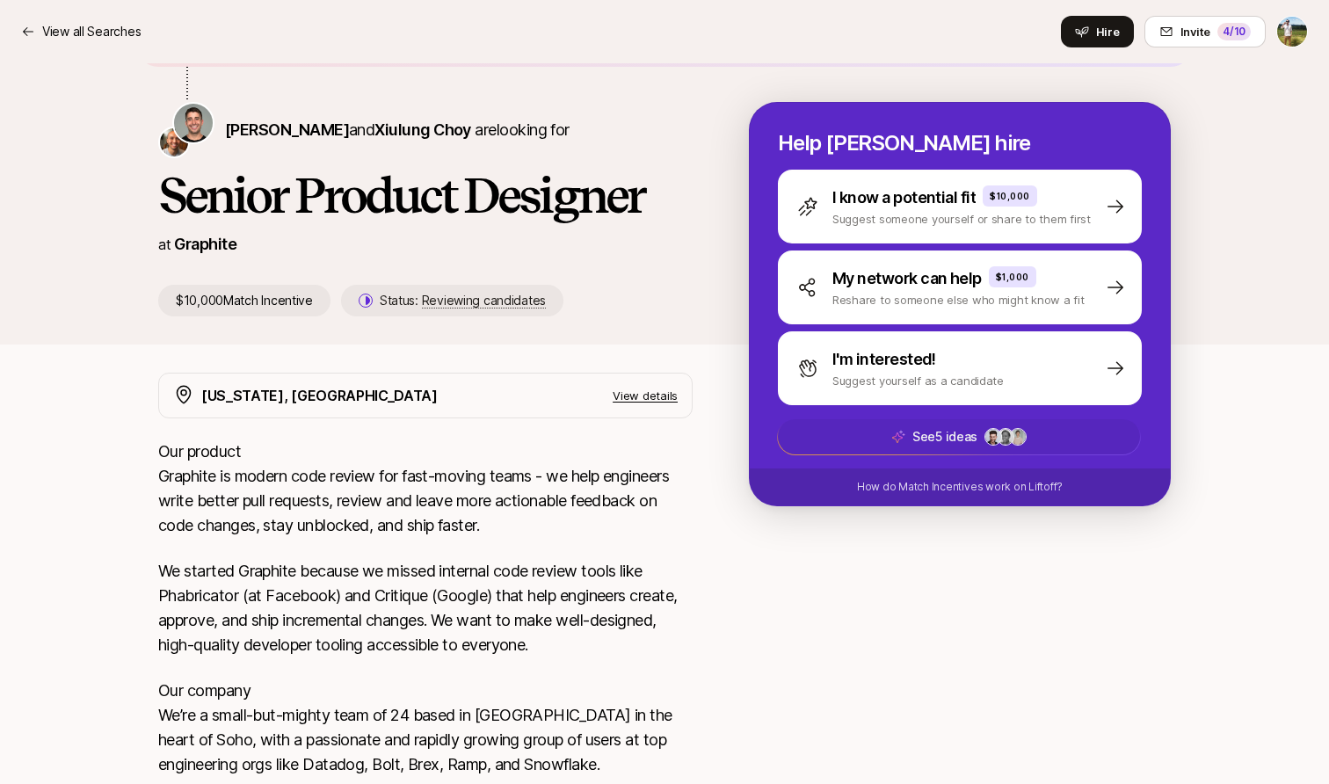
click at [911, 449] on span "See 5 ideas +2" at bounding box center [959, 436] width 362 height 35
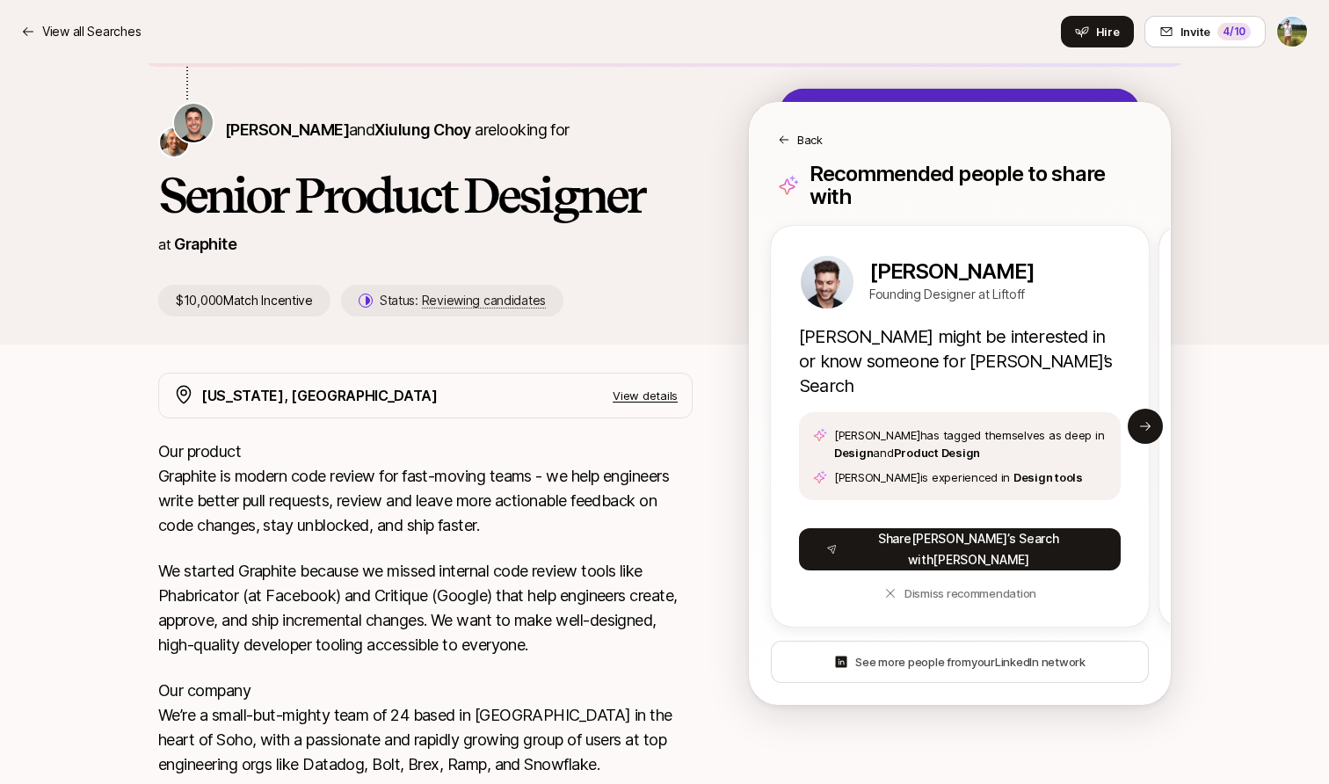
click at [794, 136] on div "Back" at bounding box center [960, 140] width 364 height 18
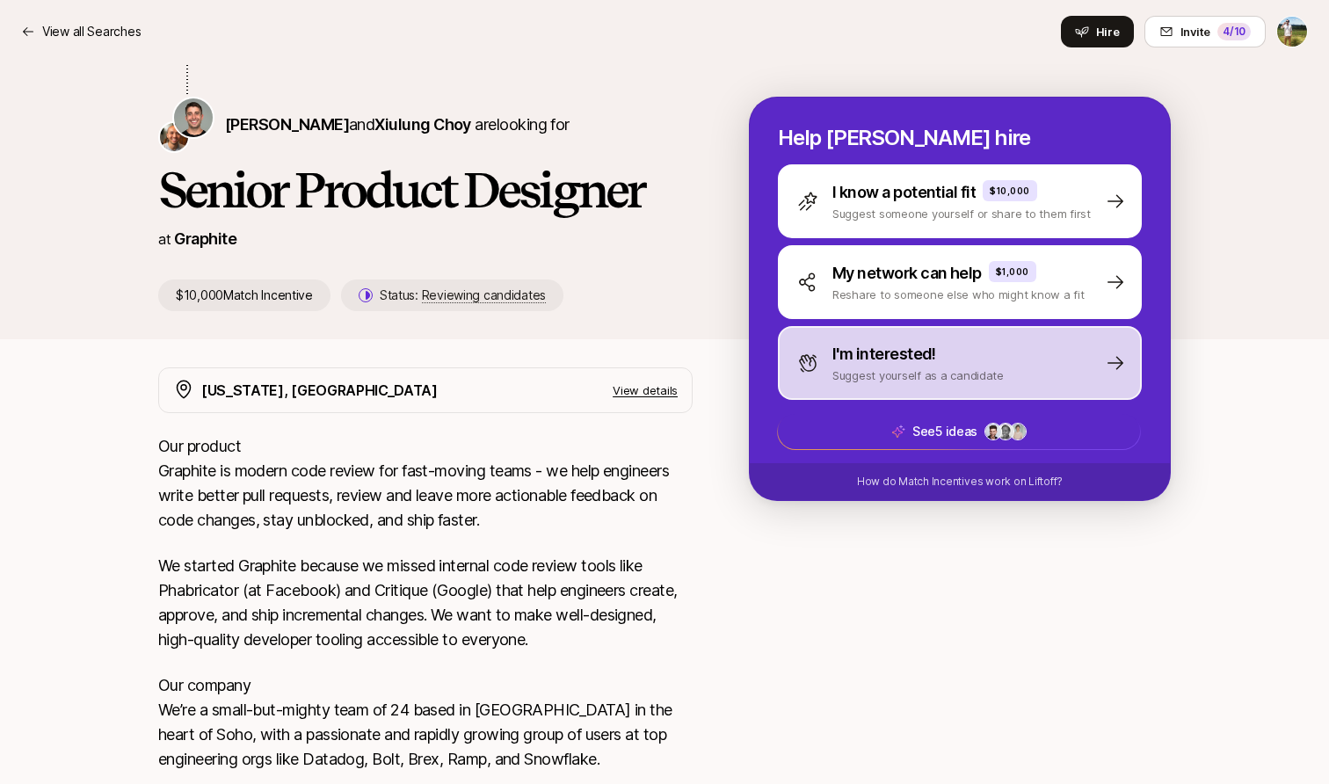
scroll to position [215, 0]
